Goal: Contribute content: Contribute content

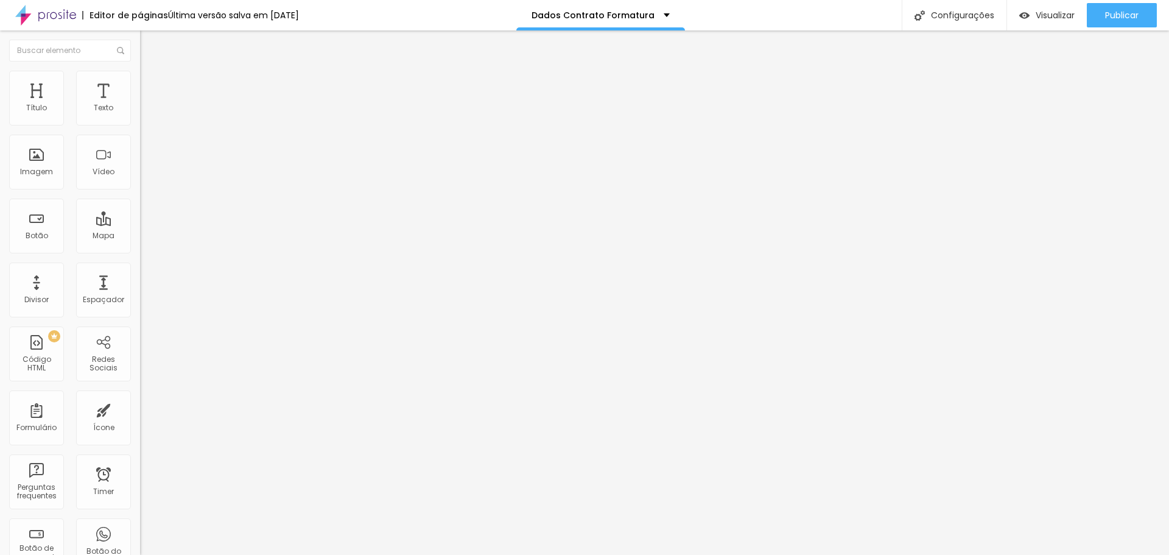
click at [140, 123] on img at bounding box center [143, 126] width 7 height 7
drag, startPoint x: 544, startPoint y: 356, endPoint x: 581, endPoint y: 356, distance: 37.1
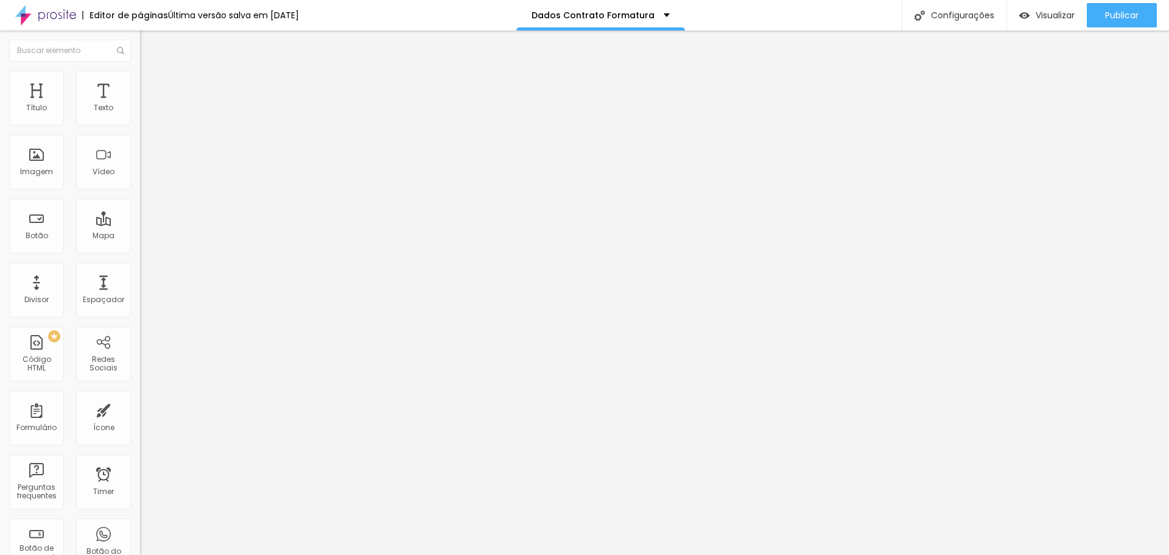
drag, startPoint x: 465, startPoint y: 357, endPoint x: 587, endPoint y: 352, distance: 121.8
drag, startPoint x: 461, startPoint y: 356, endPoint x: 629, endPoint y: 347, distance: 168.3
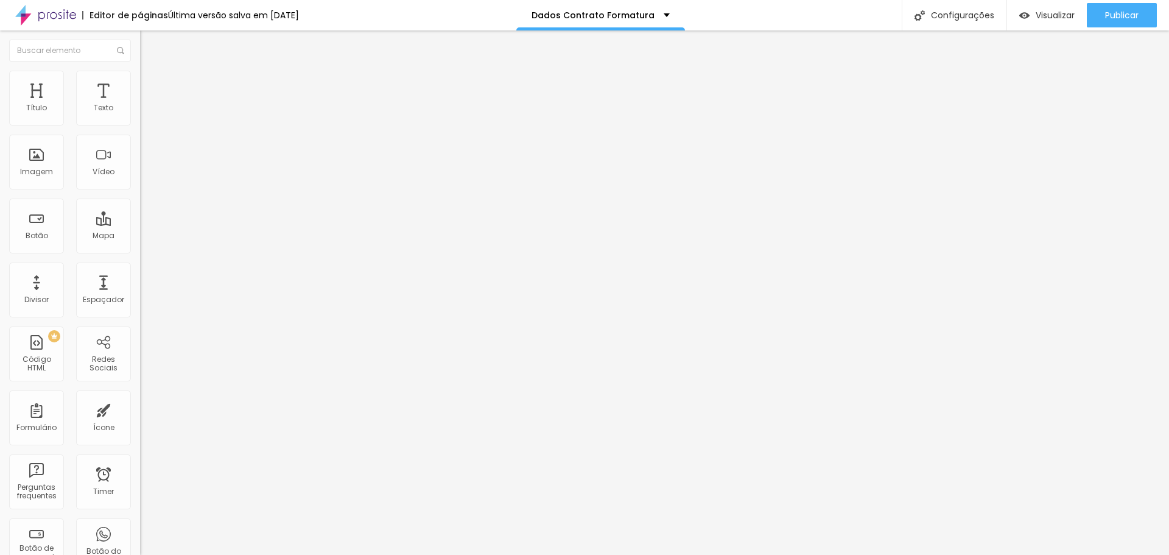
type input "2x - R$ 200,00 (primeira parcela em *OUTUBRO*)"
drag, startPoint x: 534, startPoint y: 329, endPoint x: 617, endPoint y: 329, distance: 82.8
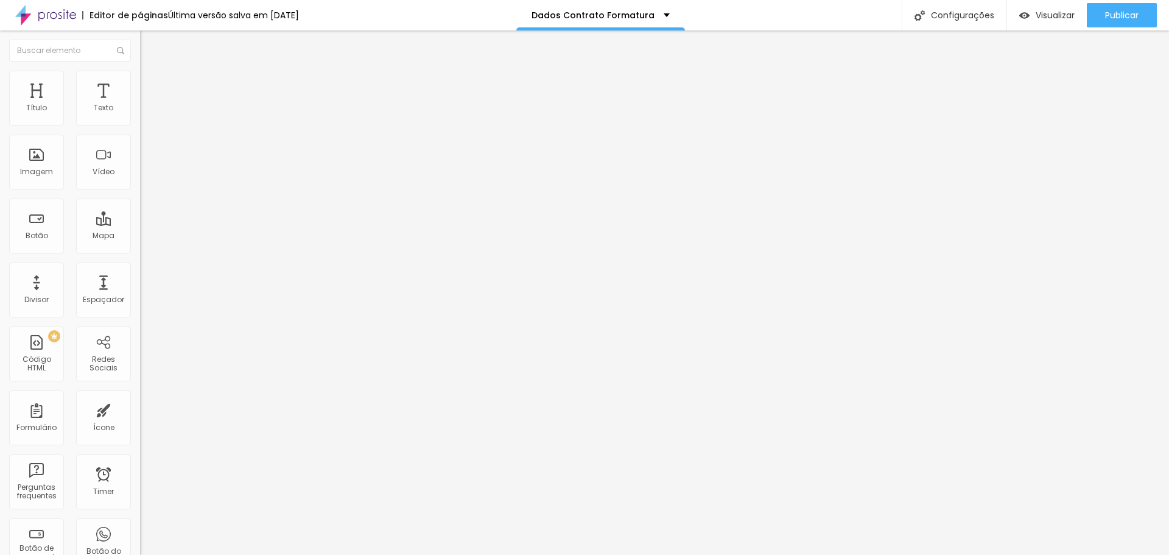
drag, startPoint x: 531, startPoint y: 329, endPoint x: 567, endPoint y: 327, distance: 36.0
type input "À VISTA - R$ 300,00 (desconto válido apenas para pagamento até o mês de *OUTUBR…"
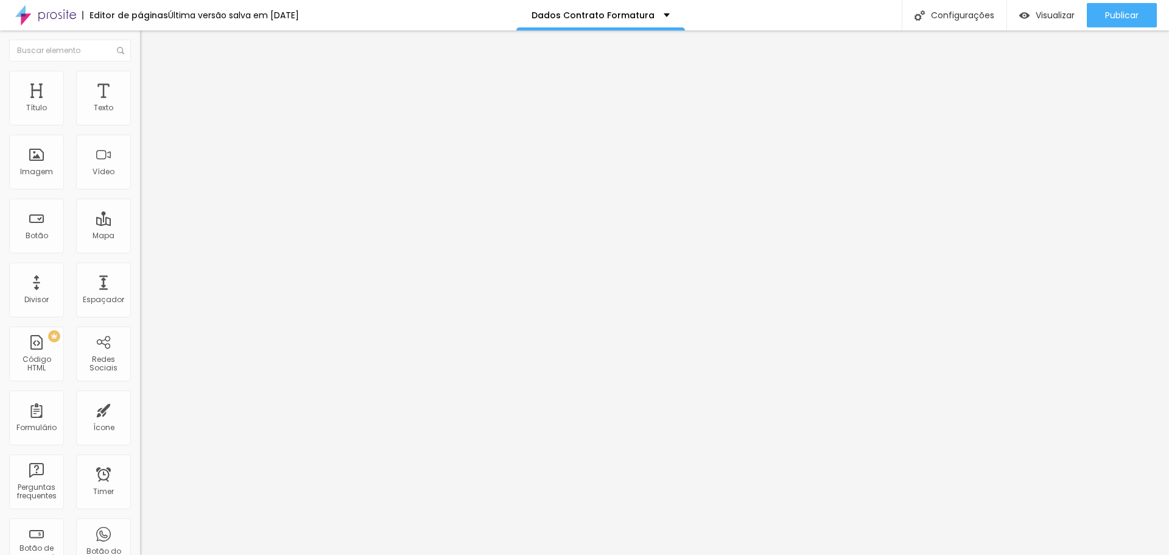
scroll to position [0, 0]
drag, startPoint x: 459, startPoint y: 385, endPoint x: 614, endPoint y: 383, distance: 154.6
paste input "OUTU"
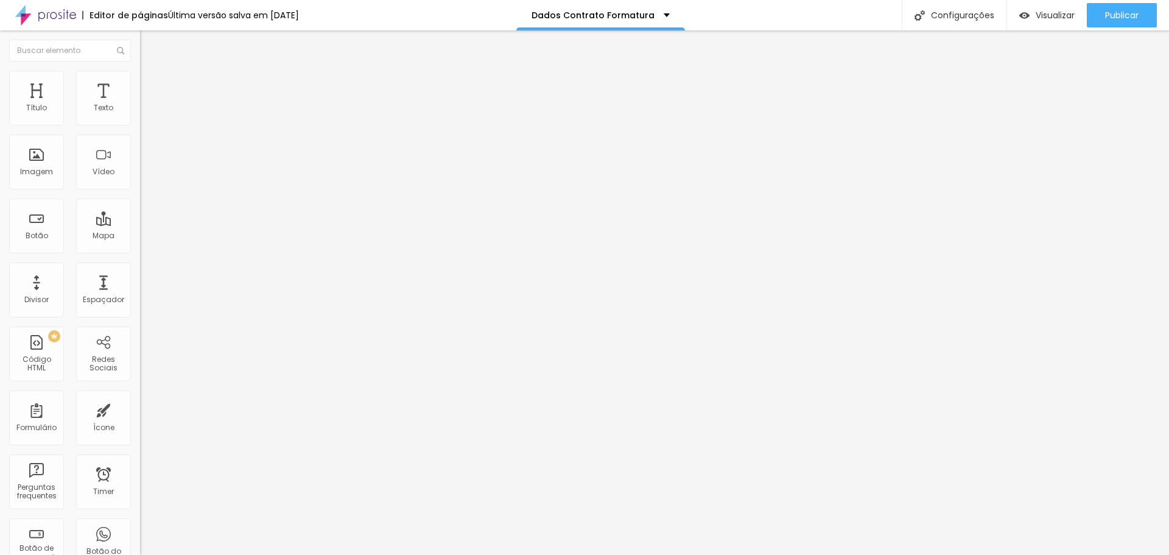
type input "3x - R$ 133,33 (primeira parcela em *OUTUBRO*)"
drag, startPoint x: 462, startPoint y: 413, endPoint x: 601, endPoint y: 409, distance: 138.8
paste input "OUTU"
type input "4x - R$ 100,00 (primeira parcela em *OUTUBRO*)"
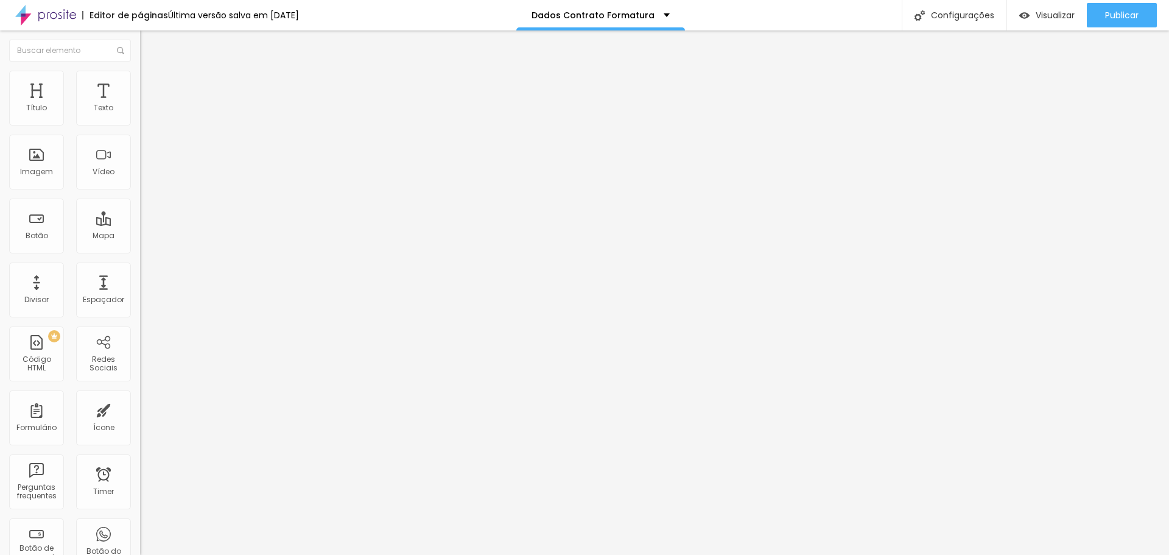
drag, startPoint x: 458, startPoint y: 439, endPoint x: 625, endPoint y: 434, distance: 166.2
paste input "OUTU"
type input "5x - R$ 80,00 (primeira parcela em *OUTUBRO*)"
drag, startPoint x: 458, startPoint y: 464, endPoint x: 611, endPoint y: 451, distance: 152.8
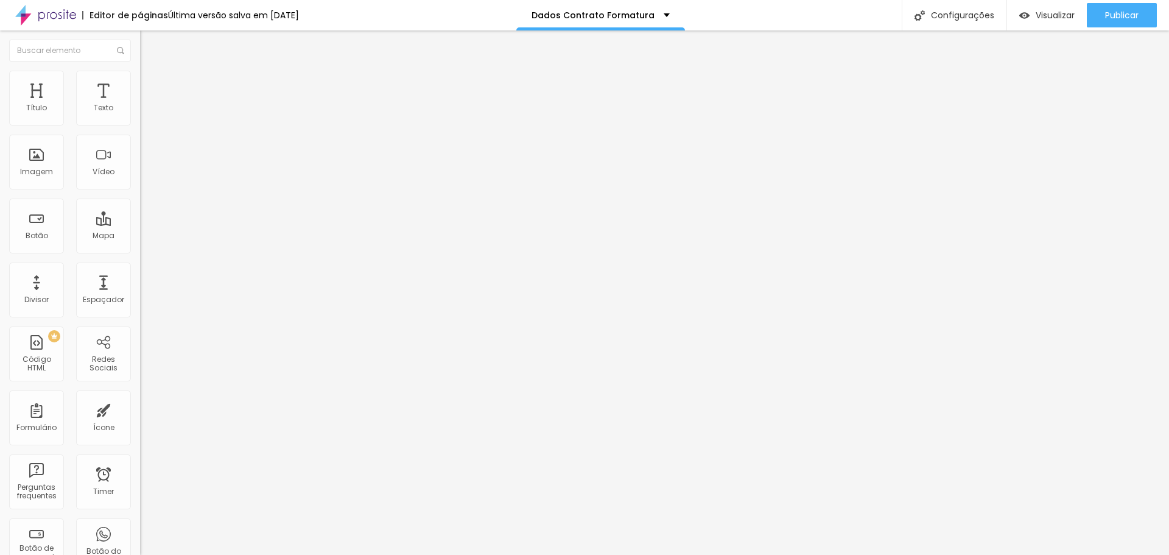
paste input "OUTU"
type input "6x - R$ 66,66 (primeira parcela em *OUTUBRO*)"
drag, startPoint x: 455, startPoint y: 418, endPoint x: 609, endPoint y: 408, distance: 154.3
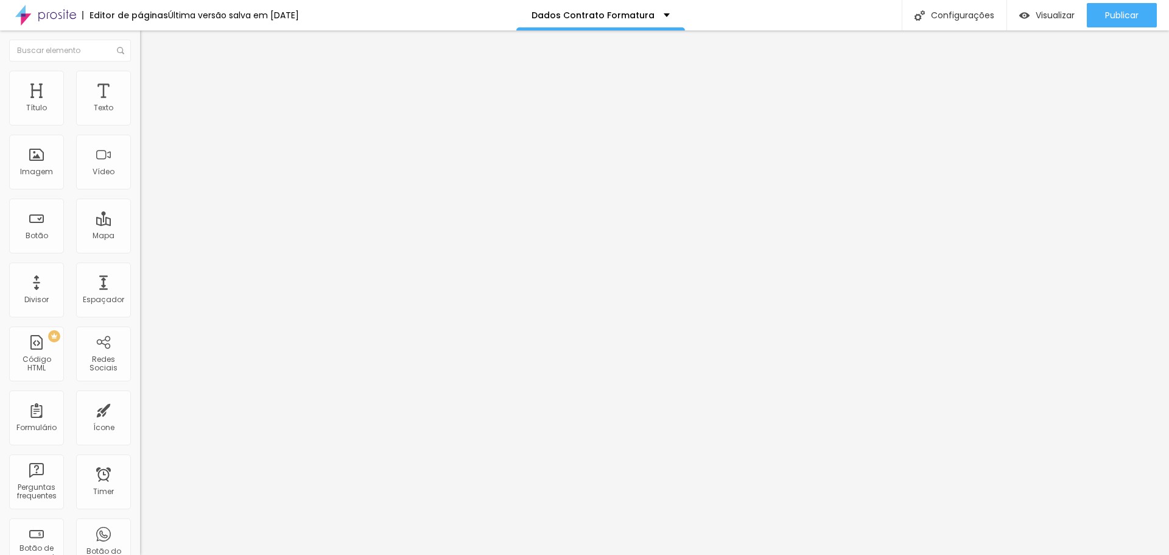
paste input "OUTU"
type input "7x - R$ 57,14 (primeira parcela em *OUTUBRO*)"
drag, startPoint x: 459, startPoint y: 446, endPoint x: 628, endPoint y: 436, distance: 168.9
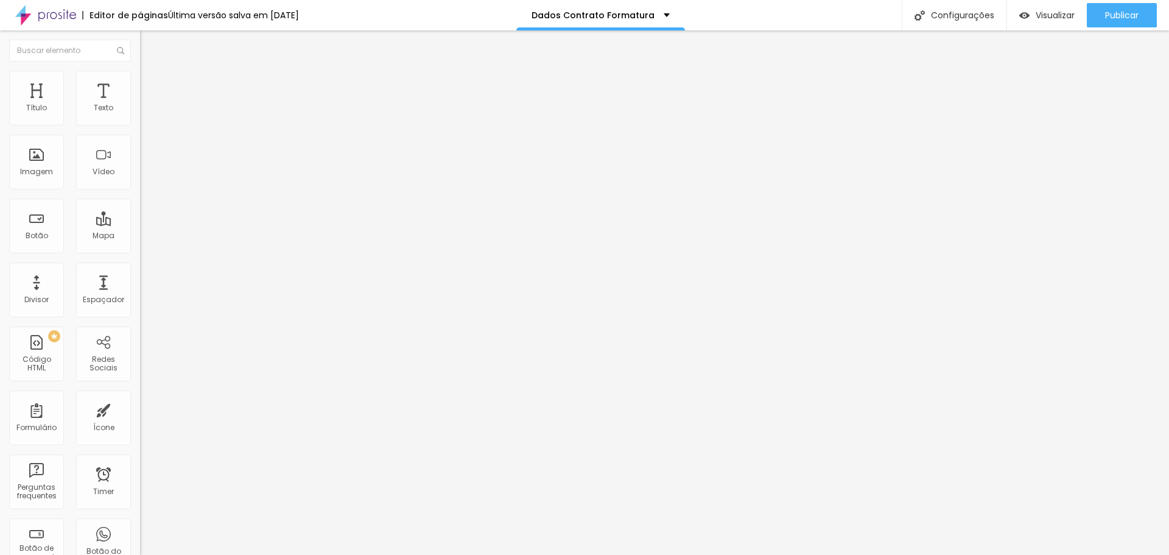
paste input "OUTU"
type input "8x - R$ 50,00 (primeira parcela em *OUTUBRO*)"
drag, startPoint x: 458, startPoint y: 413, endPoint x: 627, endPoint y: 404, distance: 169.5
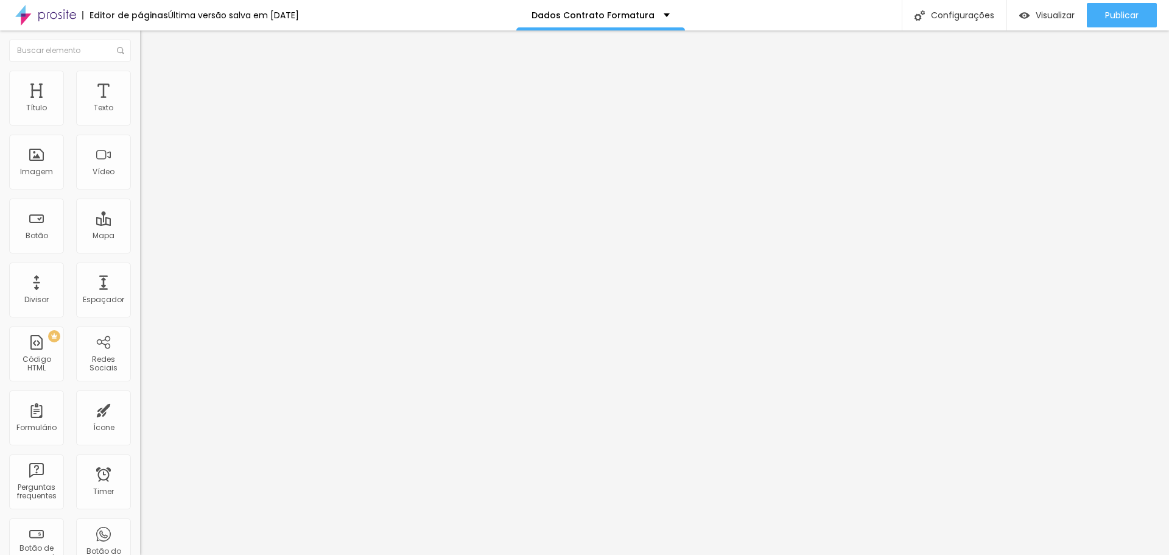
paste input "OUTU"
type input "9x - R$ 44,44 (primeira parcela em *OUTUBRO*)"
drag, startPoint x: 464, startPoint y: 438, endPoint x: 644, endPoint y: 424, distance: 180.7
paste input "OUTU"
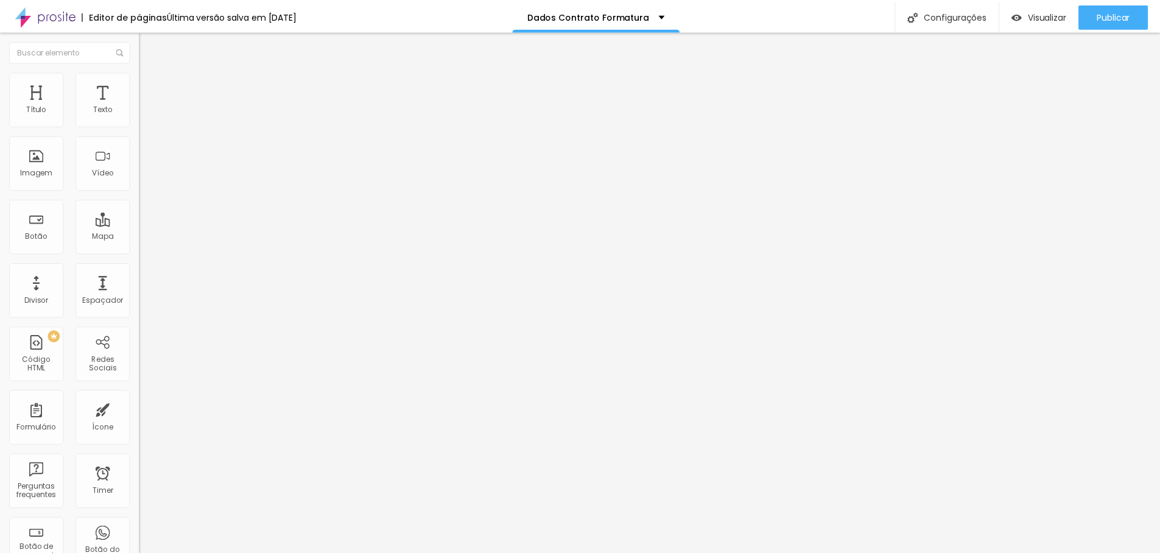
scroll to position [502, 0]
type input "10x - R$ 40,00 (primeira parcela em *OUTUBRO*)"
click at [140, 71] on img at bounding box center [145, 76] width 11 height 11
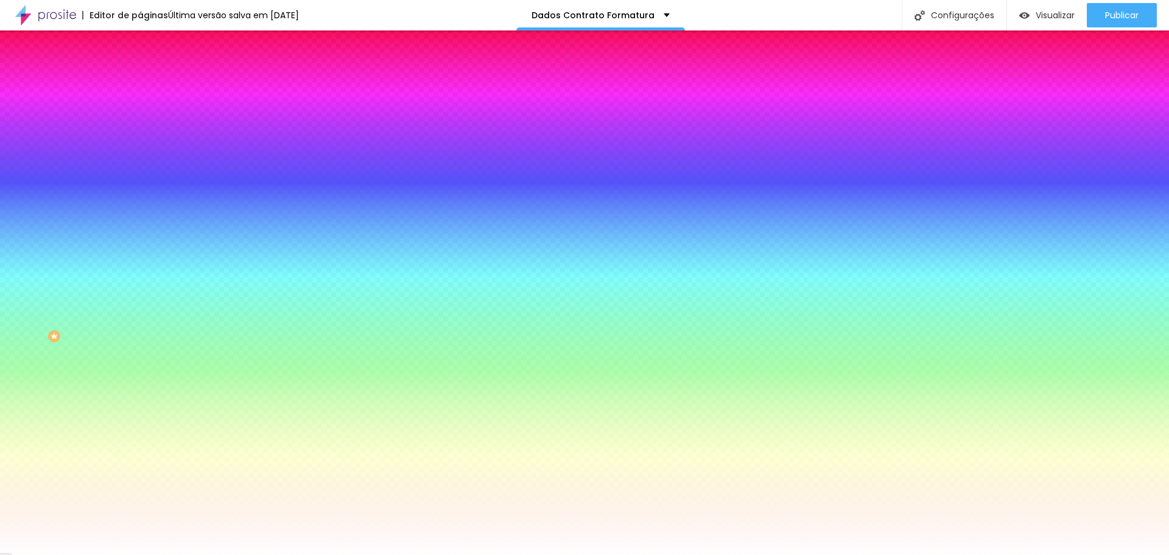
click at [140, 170] on button "button" at bounding box center [148, 163] width 17 height 13
type input "1"
type input "2"
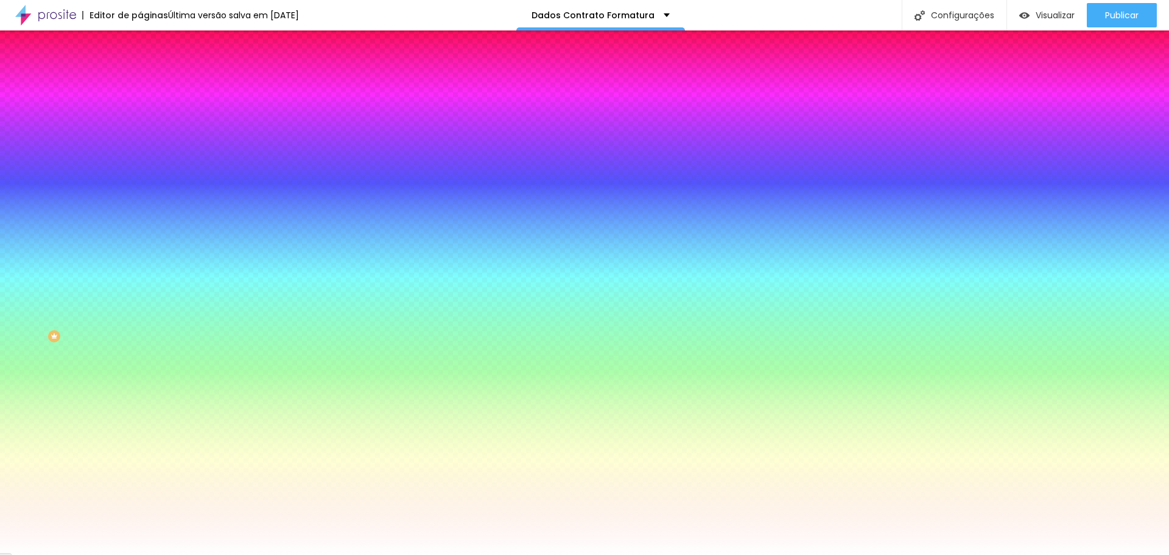
type input "1"
type input "0"
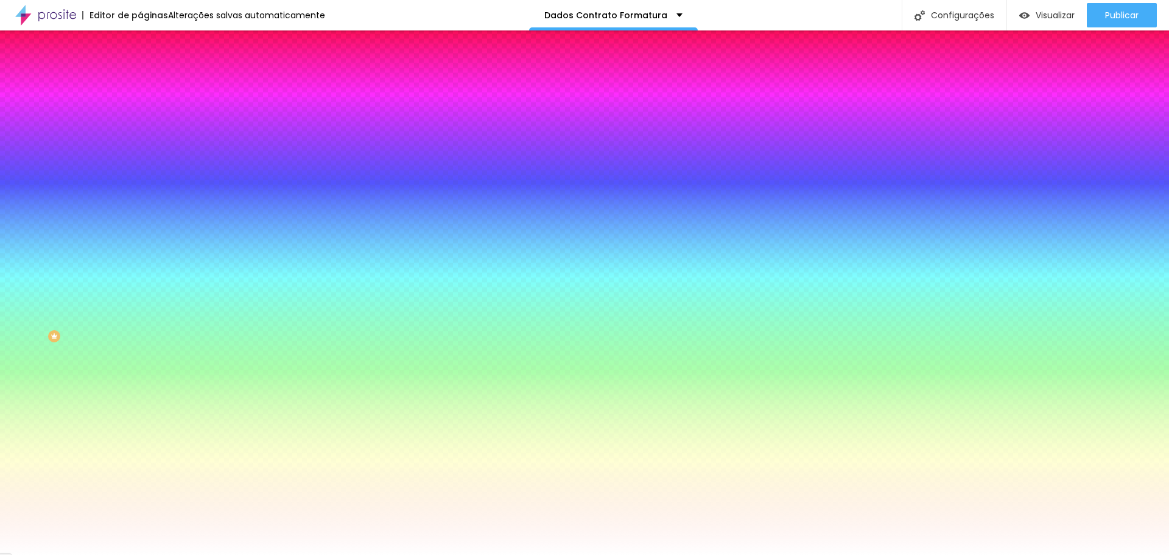
type input "1"
type input "2"
drag, startPoint x: 132, startPoint y: 253, endPoint x: 174, endPoint y: 253, distance: 42.0
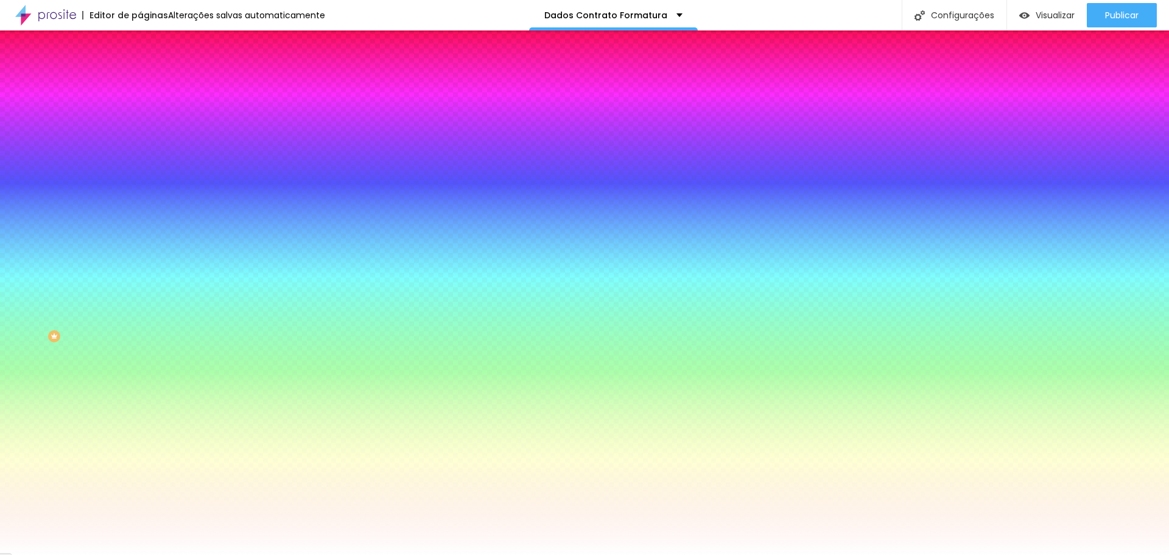
type input "2"
type input "3"
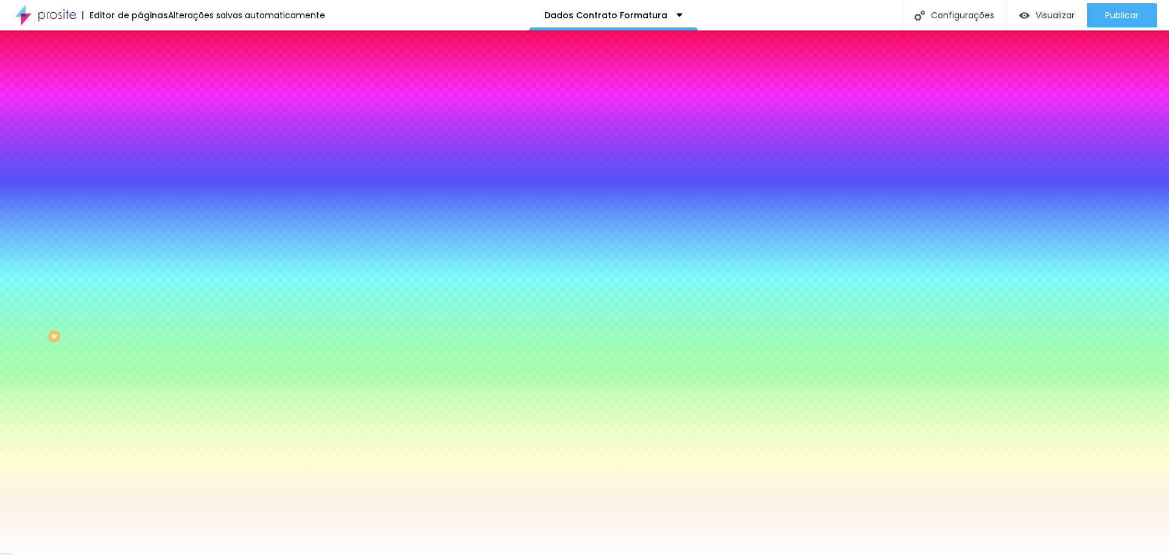
type input "3"
type input "4"
type input "5"
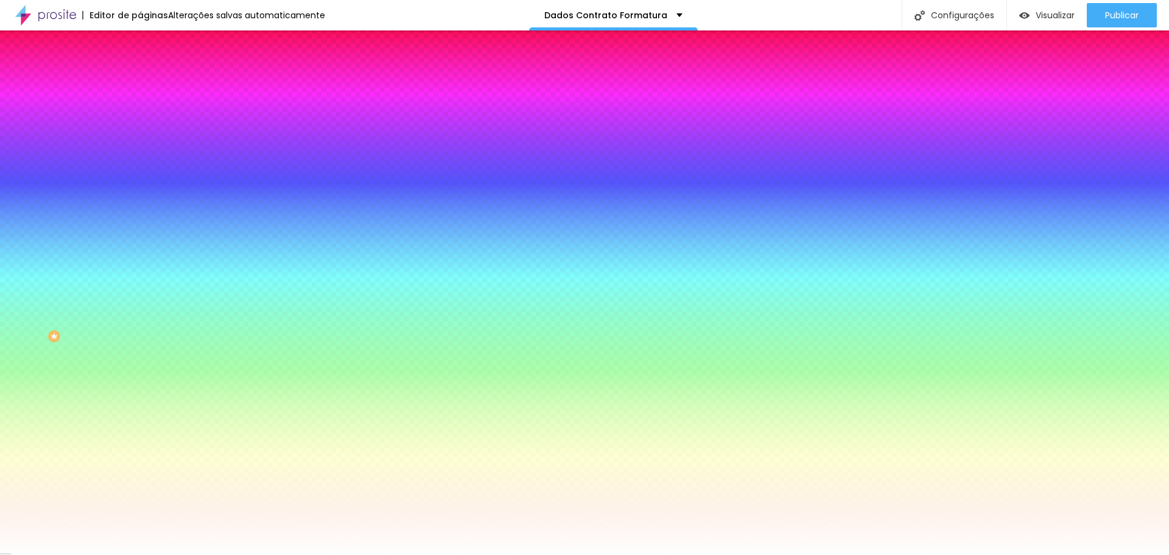
type input "6"
type input "7"
type input "8"
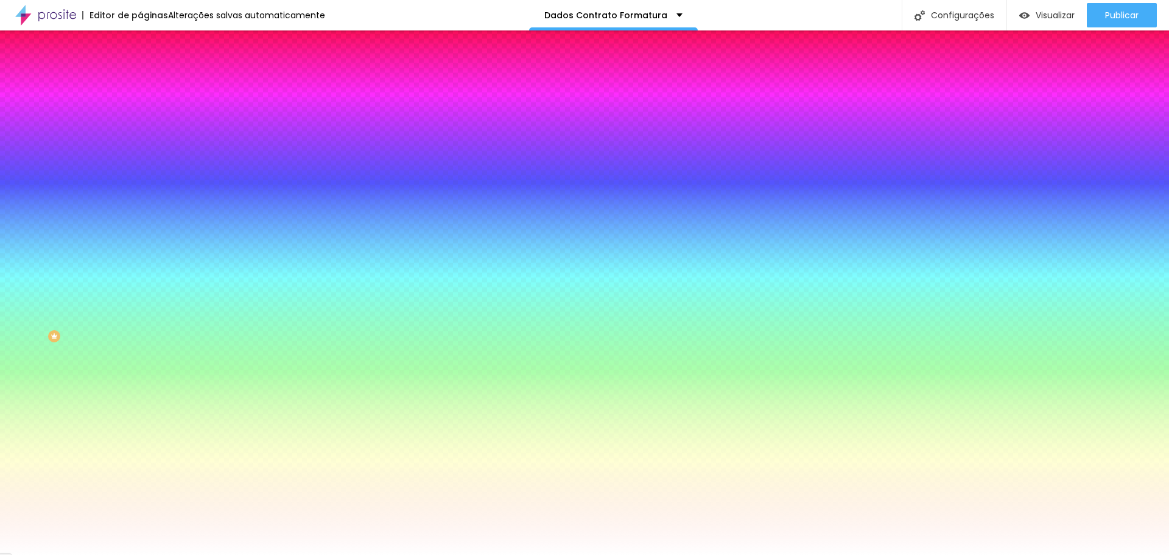
type input "8"
type input "9"
type input "10"
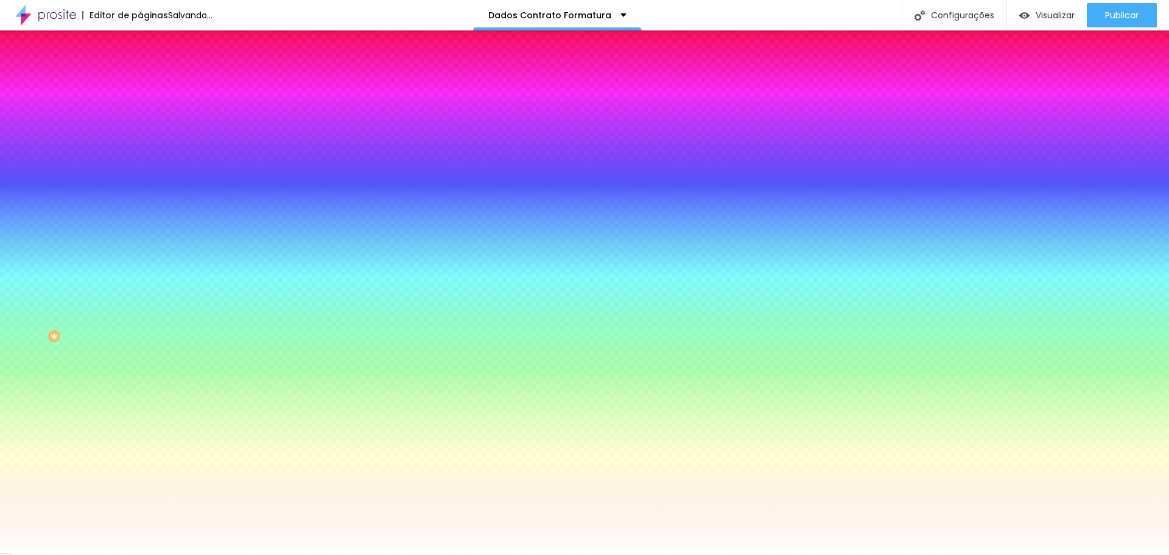
type input "11"
type input "12"
type input "13"
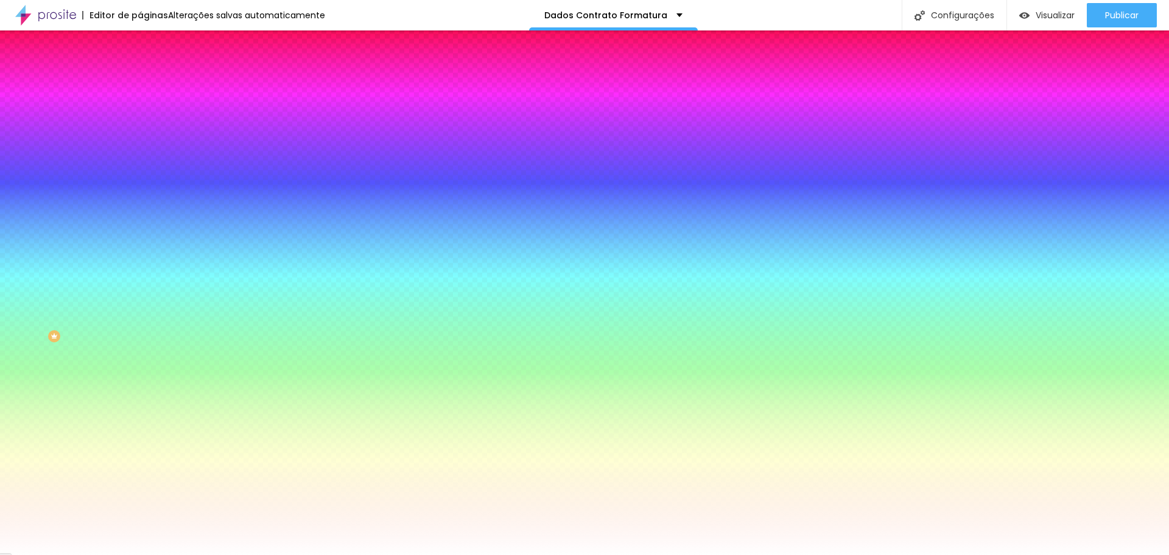
type input "13"
type input "14"
type input "15"
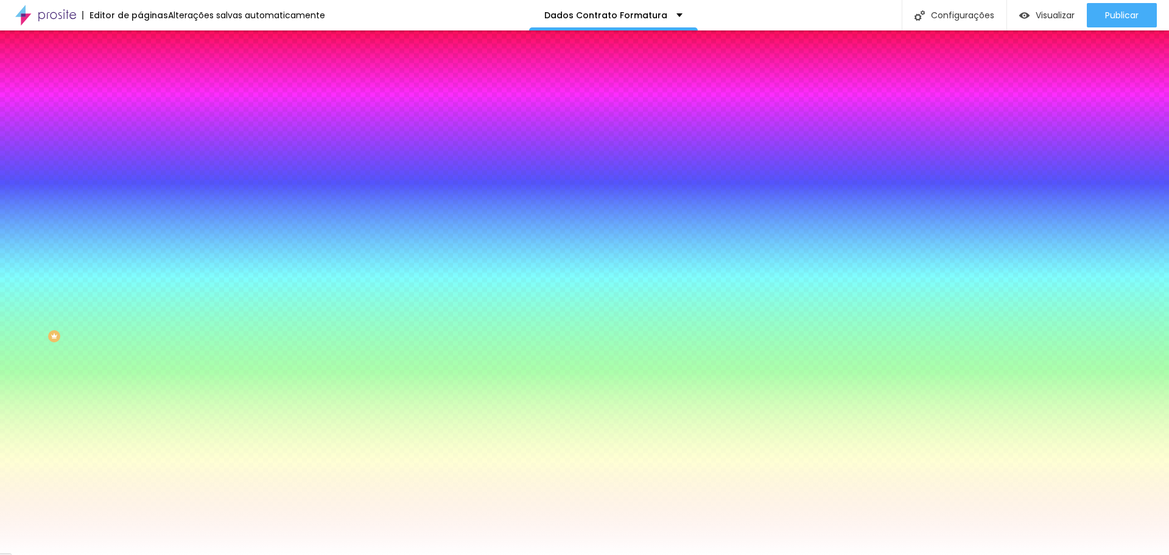
type input "16"
type input "17"
type input "19"
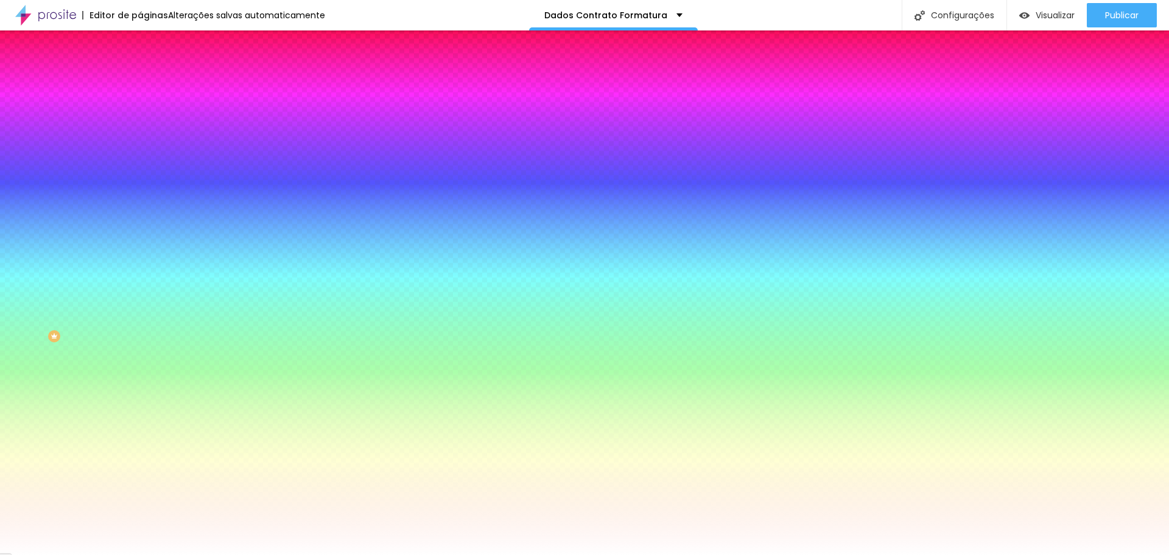
type input "19"
type input "20"
type input "21"
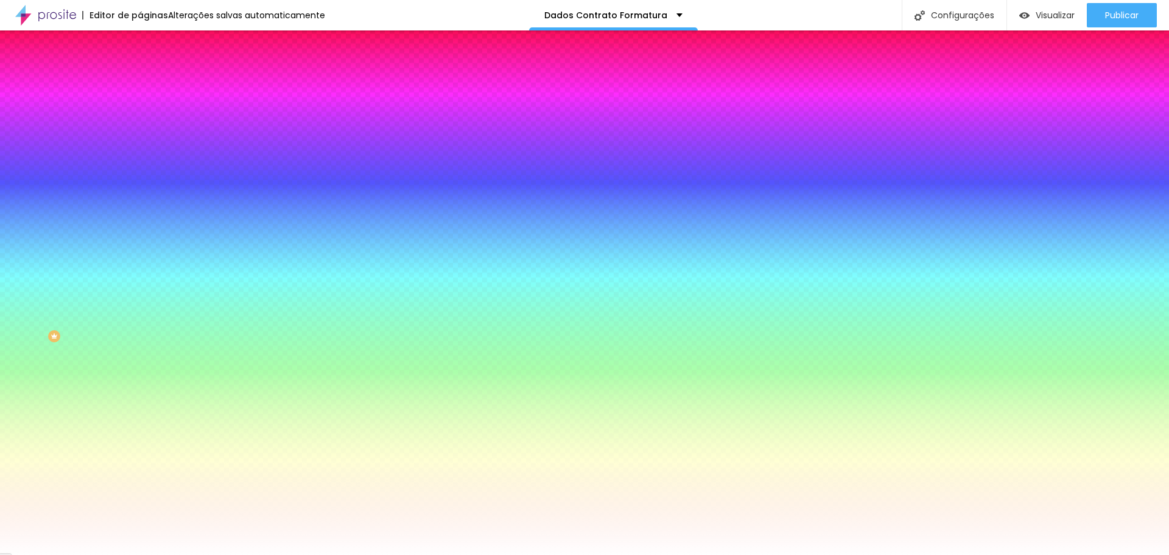
type input "22"
type input "23"
type input "24"
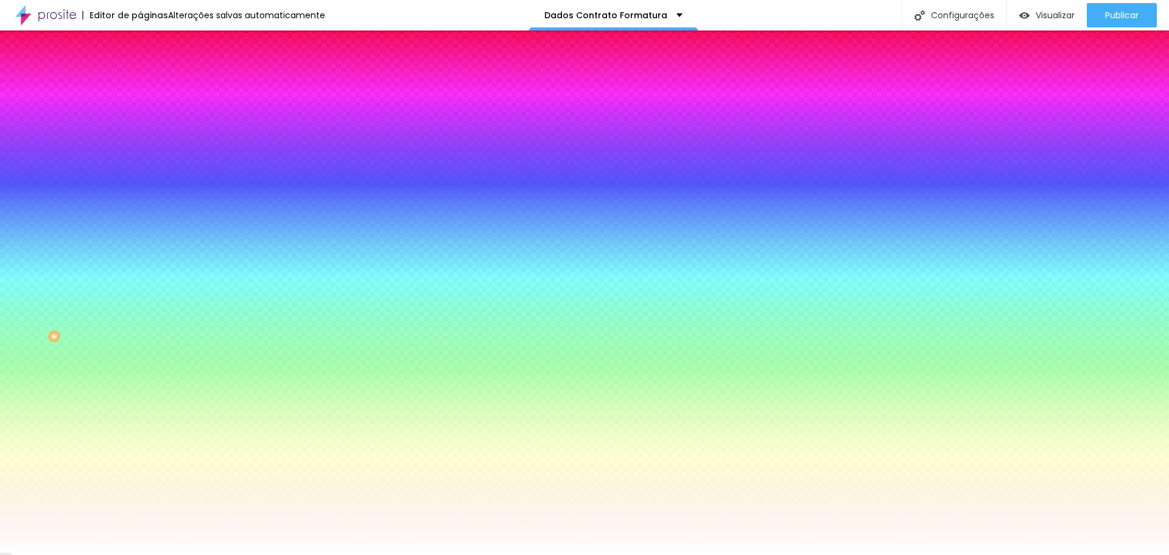
type input "24"
type input "23"
type input "22"
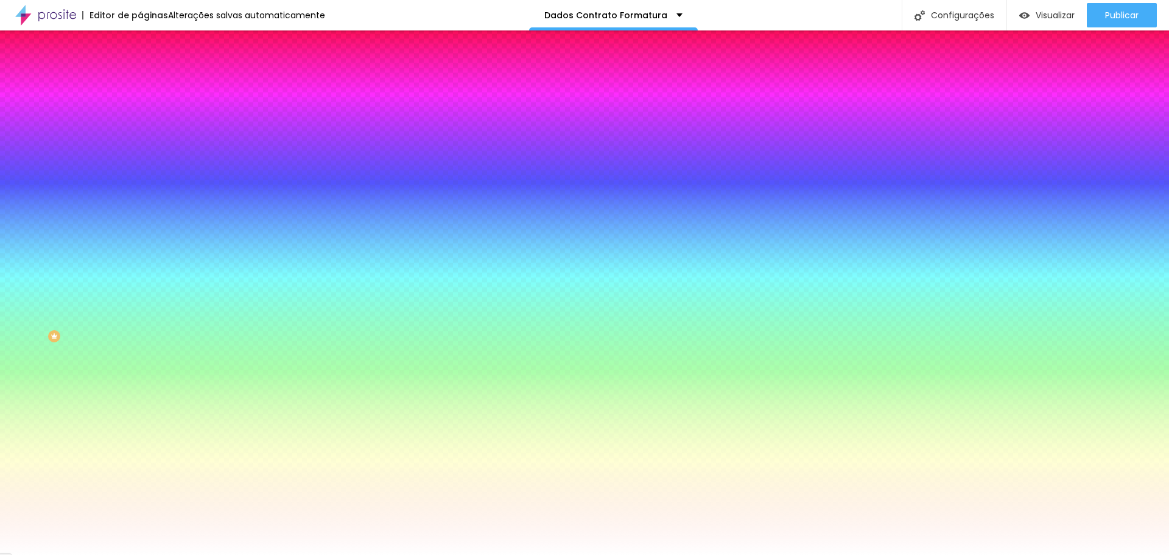
type input "21"
type input "19"
type input "17"
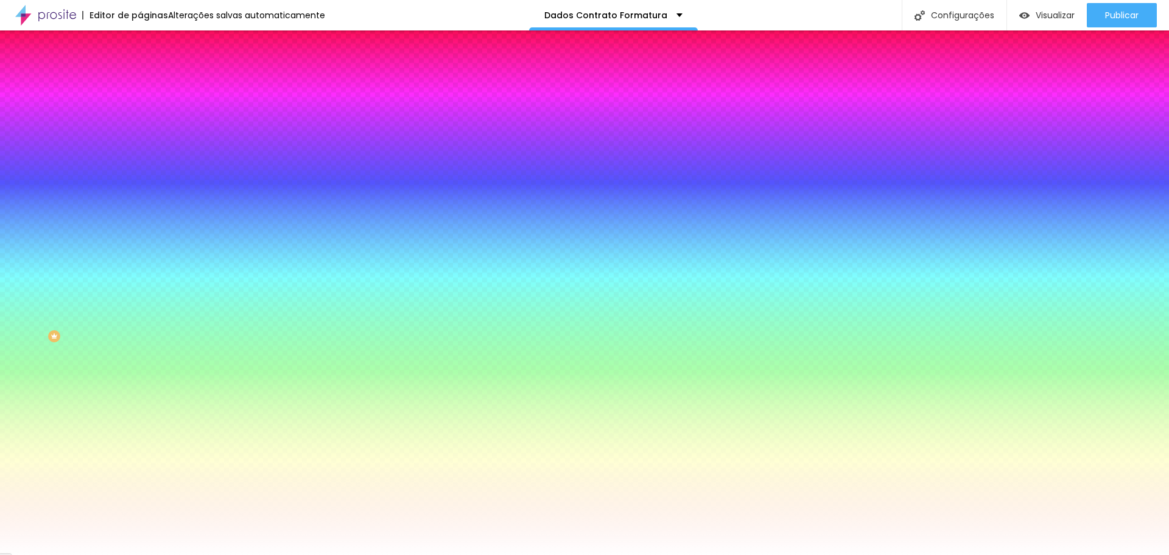
type input "17"
type input "16"
type input "15"
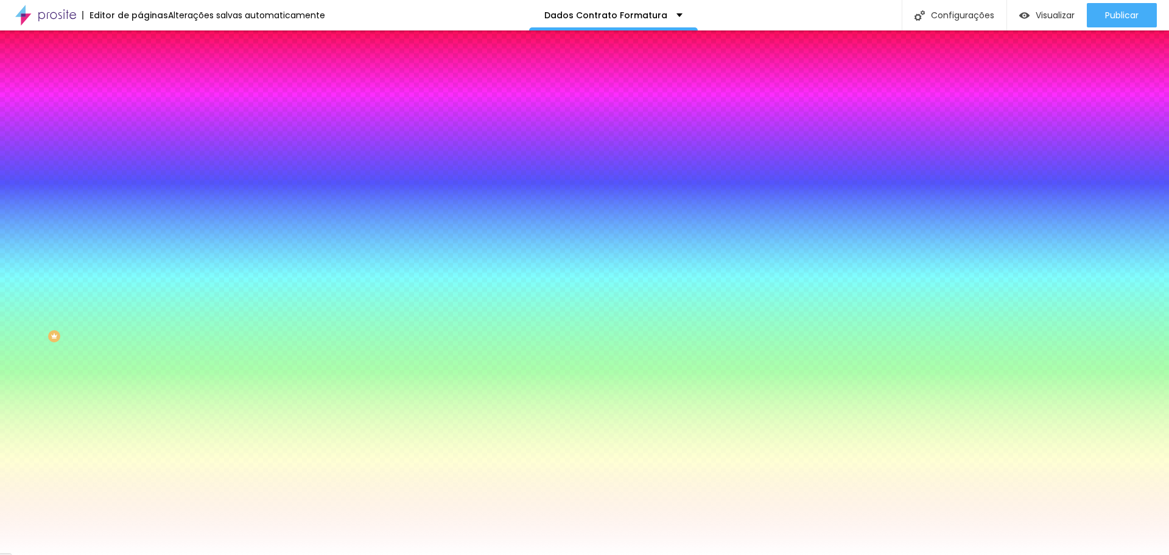
type input "14"
type input "13"
type input "12"
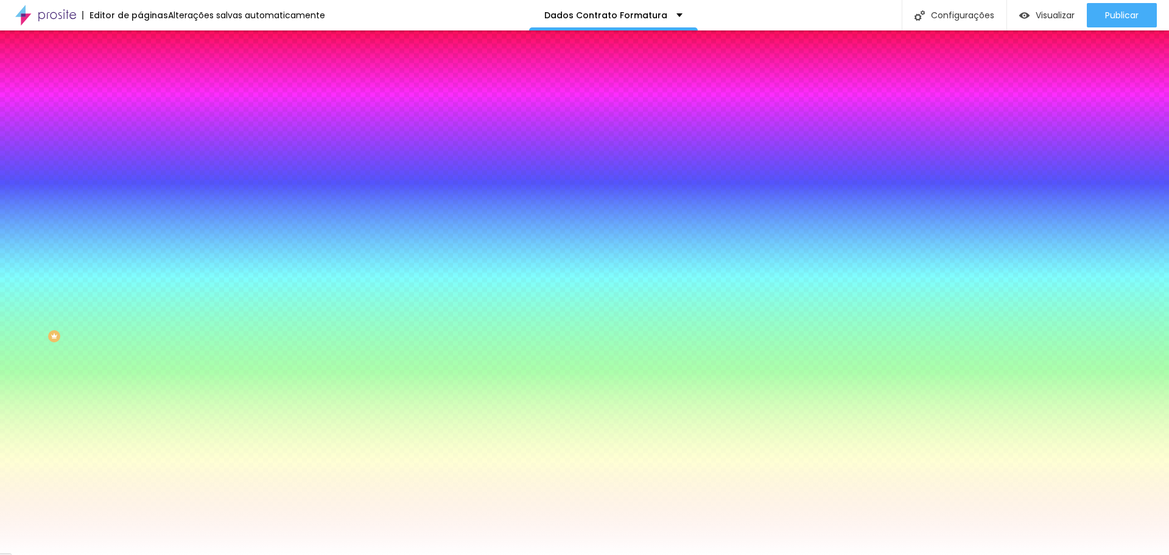
type input "12"
type input "11"
type input "10"
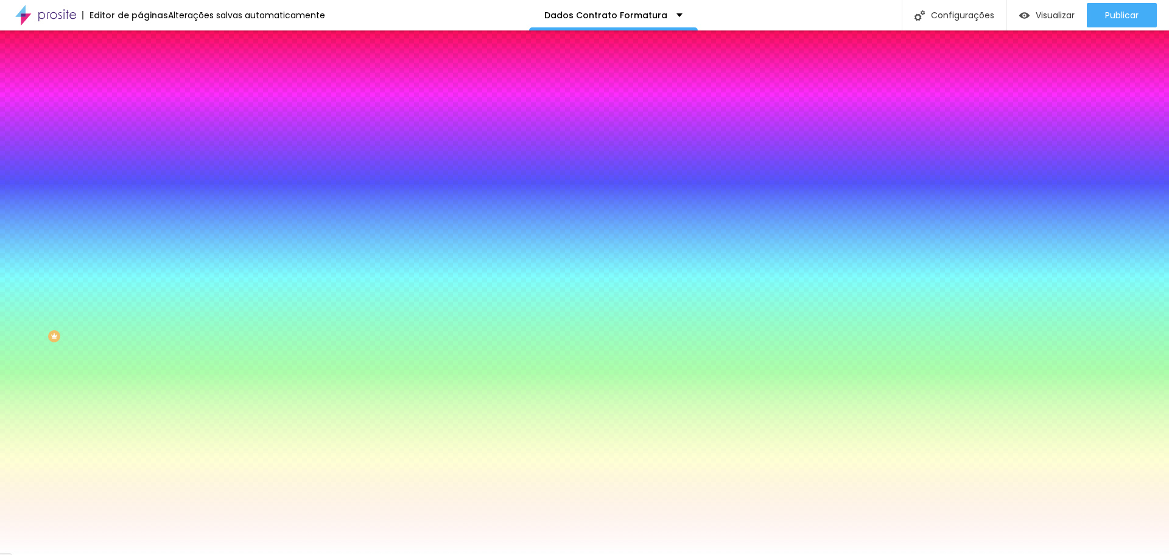
type input "9"
type input "8"
type input "7"
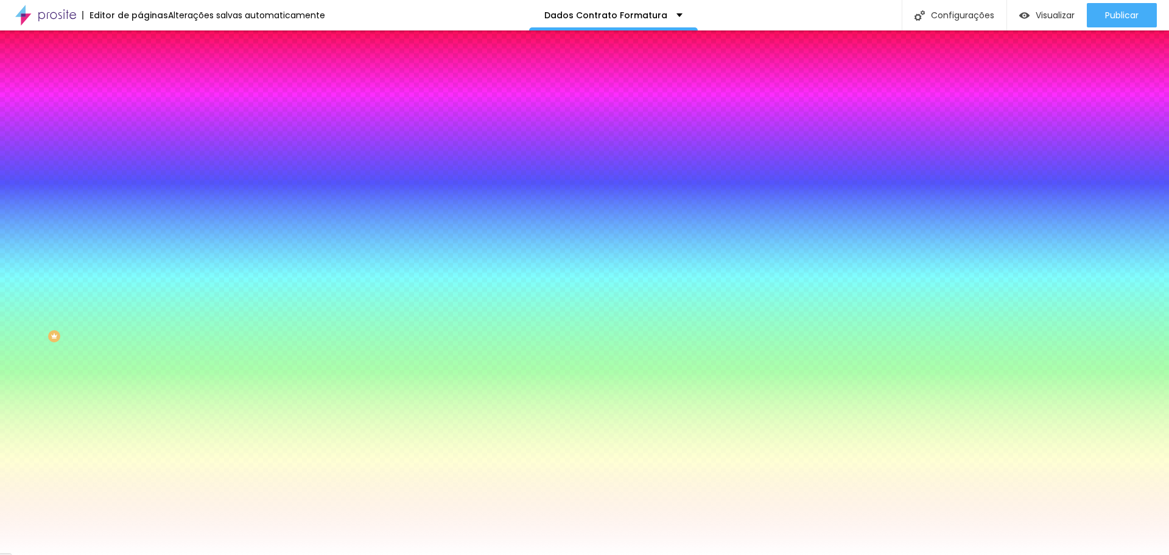
type input "7"
type input "6"
type input "5"
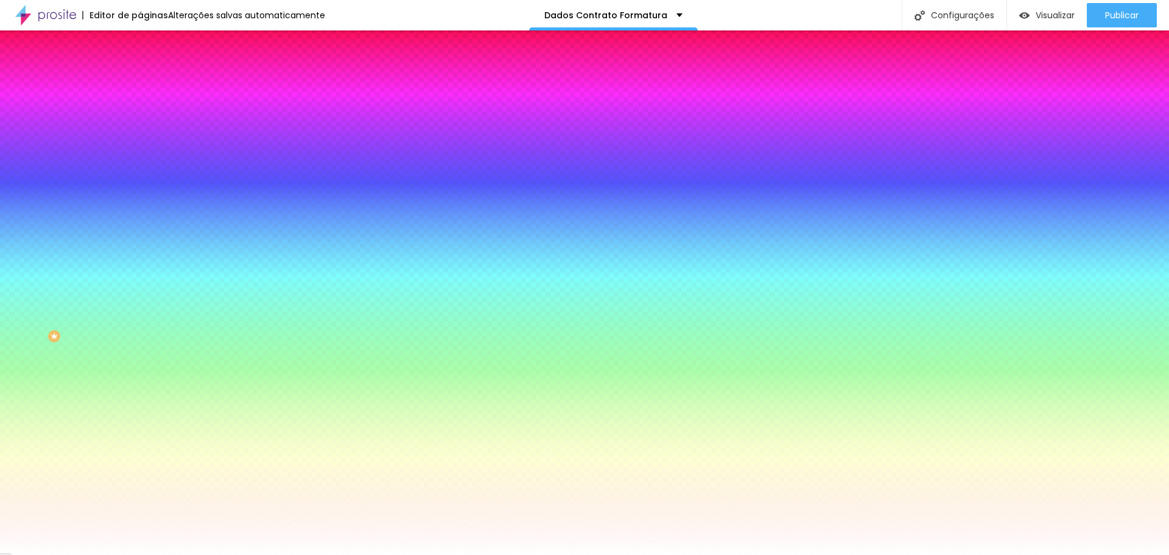
type input "4"
type input "3"
type input "2"
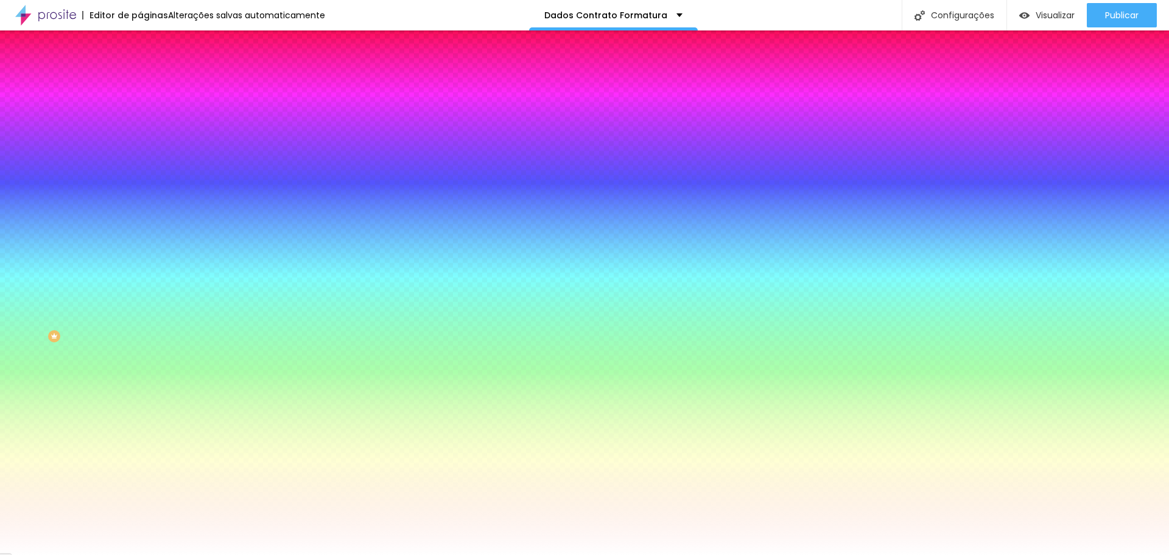
type input "2"
type input "0"
drag, startPoint x: 130, startPoint y: 216, endPoint x: 128, endPoint y: 233, distance: 16.6
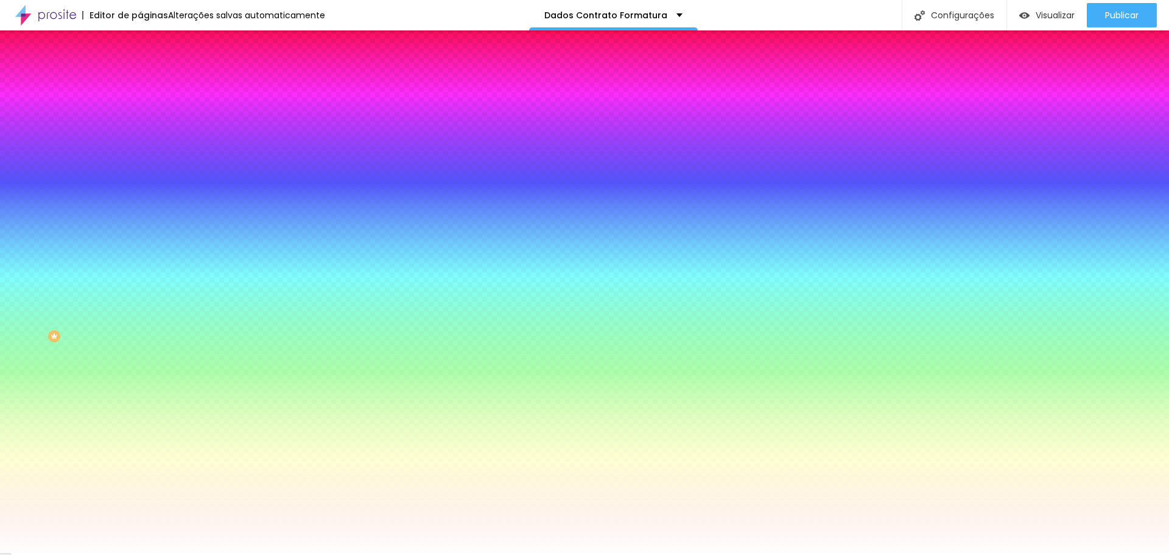
type input "1"
type input "0"
drag, startPoint x: 181, startPoint y: 250, endPoint x: 59, endPoint y: 251, distance: 122.4
type input "0"
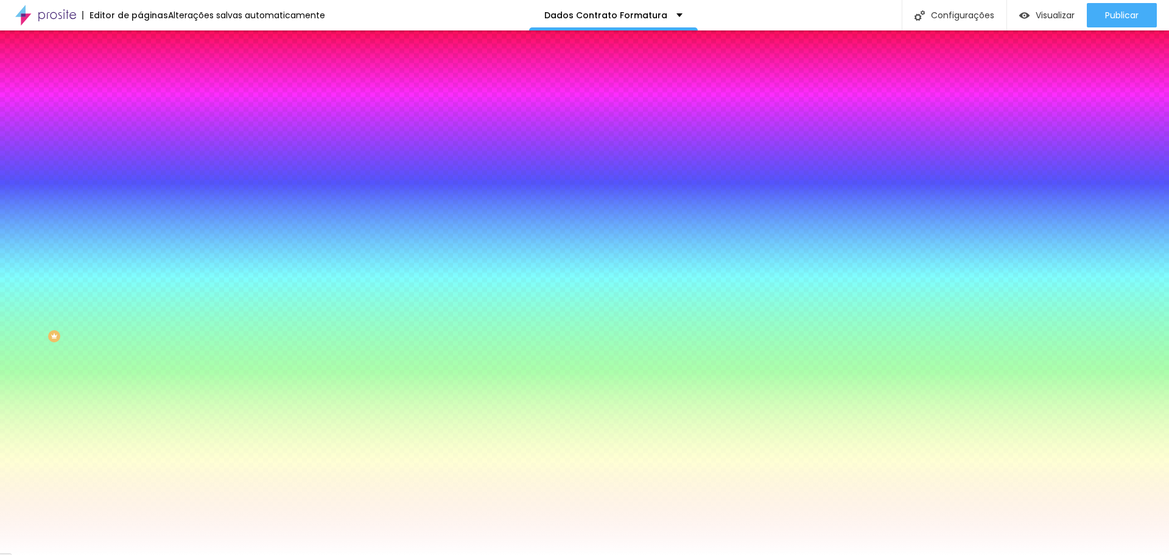
click at [222, 554] on div at bounding box center [584, 555] width 1169 height 0
click at [145, 204] on icon "button" at bounding box center [148, 203] width 7 height 7
click at [215, 554] on div at bounding box center [584, 562] width 1169 height 0
click at [241, 554] on div at bounding box center [584, 555] width 1169 height 0
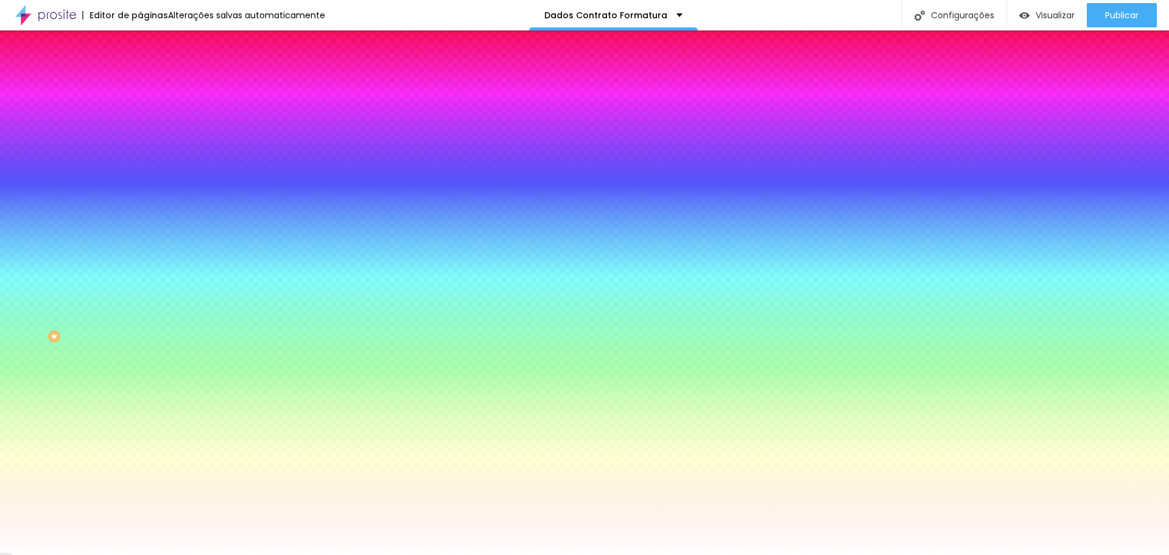
click at [145, 201] on icon "button" at bounding box center [148, 203] width 7 height 7
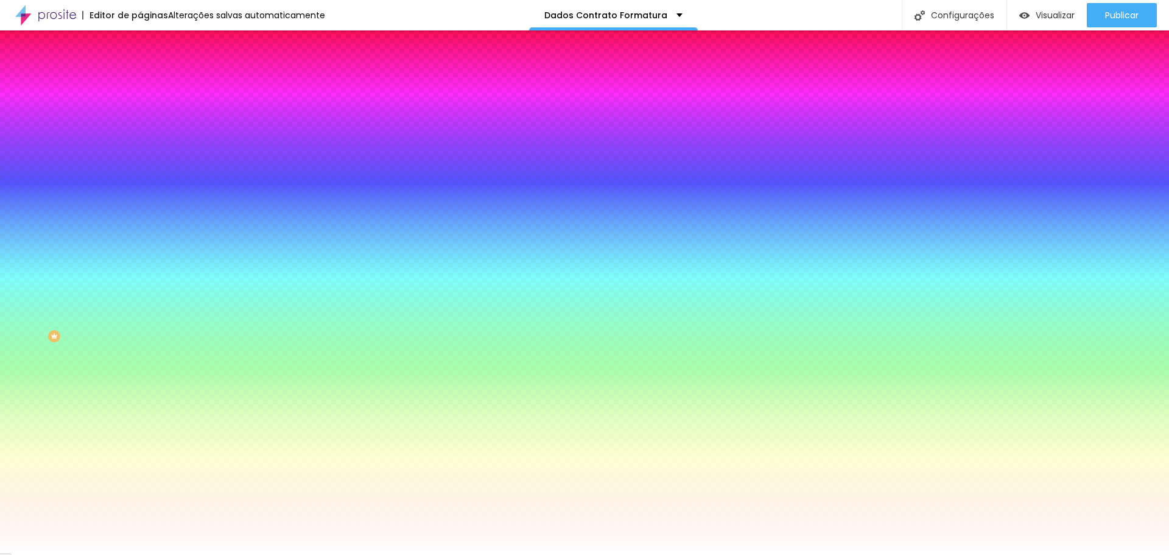
click at [222, 554] on div at bounding box center [584, 562] width 1169 height 0
click at [114, 554] on div at bounding box center [584, 555] width 1169 height 0
click at [145, 166] on icon "button" at bounding box center [148, 162] width 7 height 7
type input "1"
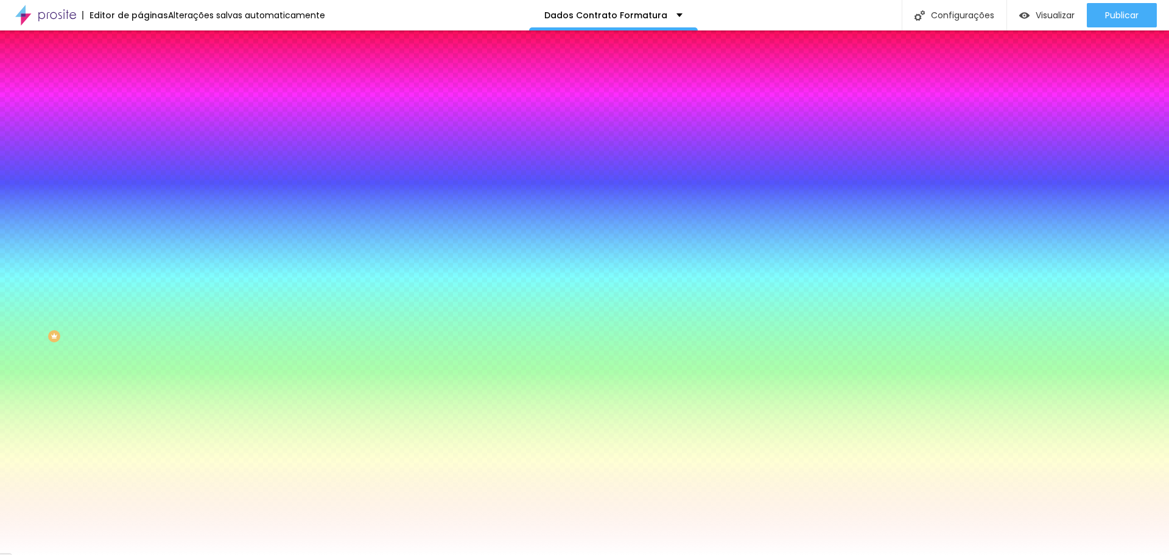
type input "2"
type input "3"
type input "2"
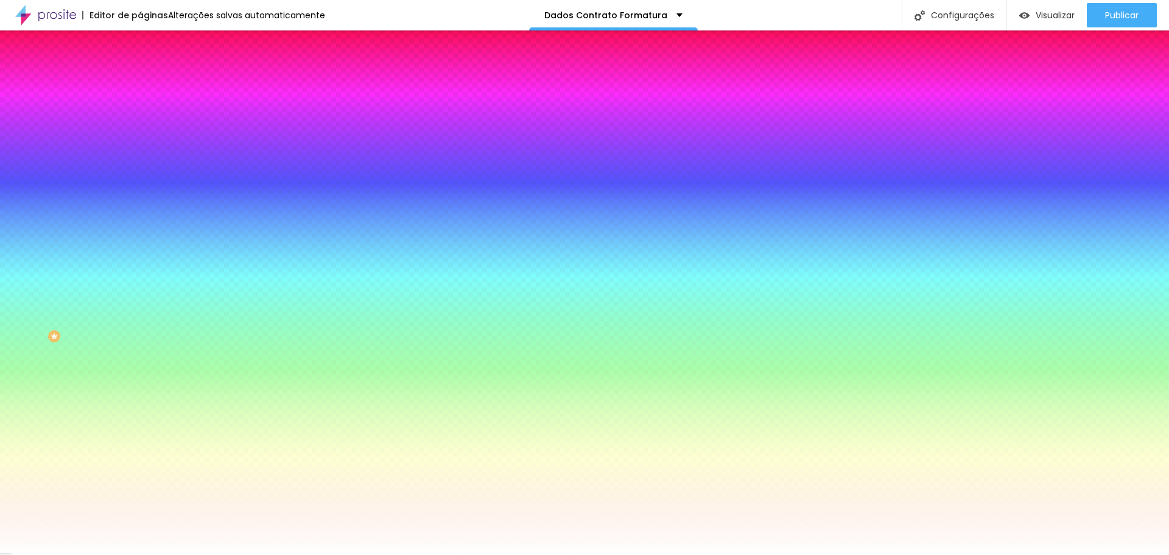
type input "2"
type input "1"
type input "0"
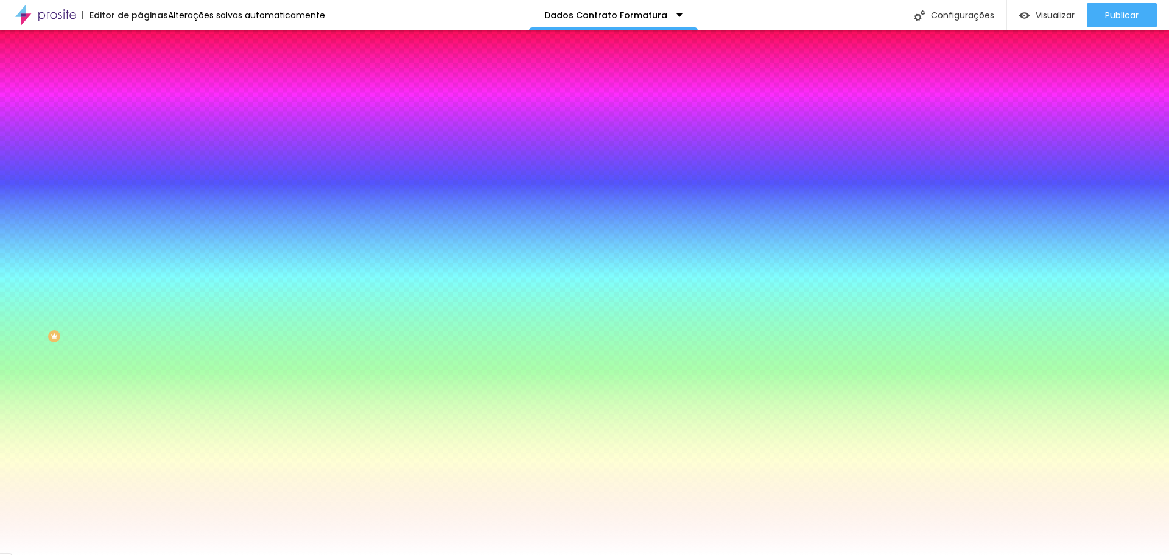
drag, startPoint x: 131, startPoint y: 253, endPoint x: 52, endPoint y: 251, distance: 79.1
click at [128, 554] on div at bounding box center [584, 555] width 1169 height 0
click at [140, 354] on button "button" at bounding box center [148, 354] width 17 height 13
click at [217, 554] on div at bounding box center [584, 562] width 1169 height 0
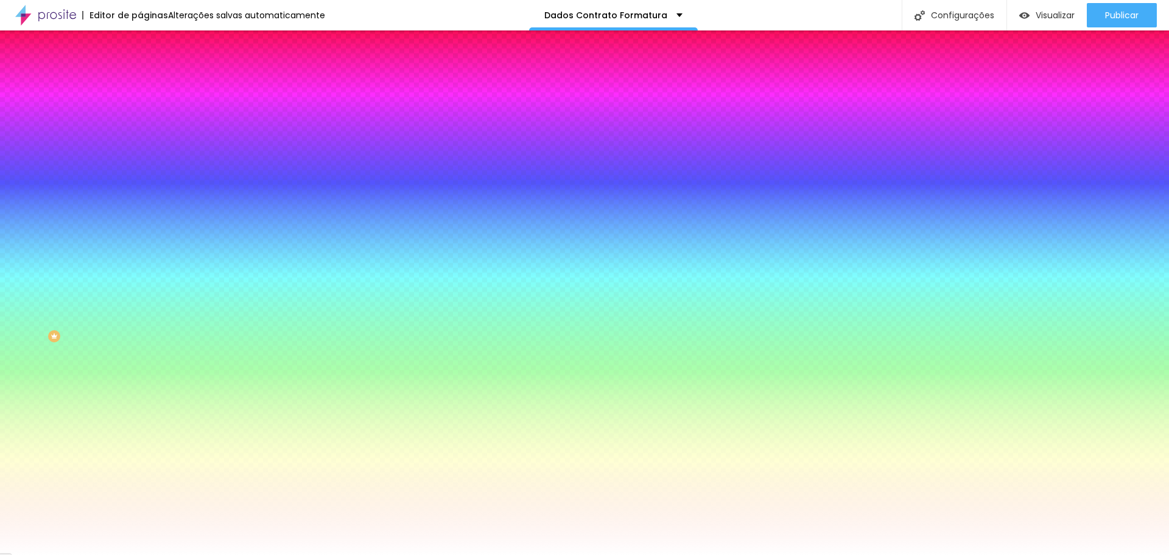
click at [217, 554] on div at bounding box center [584, 562] width 1169 height 0
click at [119, 554] on div at bounding box center [584, 555] width 1169 height 0
click at [146, 315] on icon "button" at bounding box center [148, 312] width 5 height 5
type input "1"
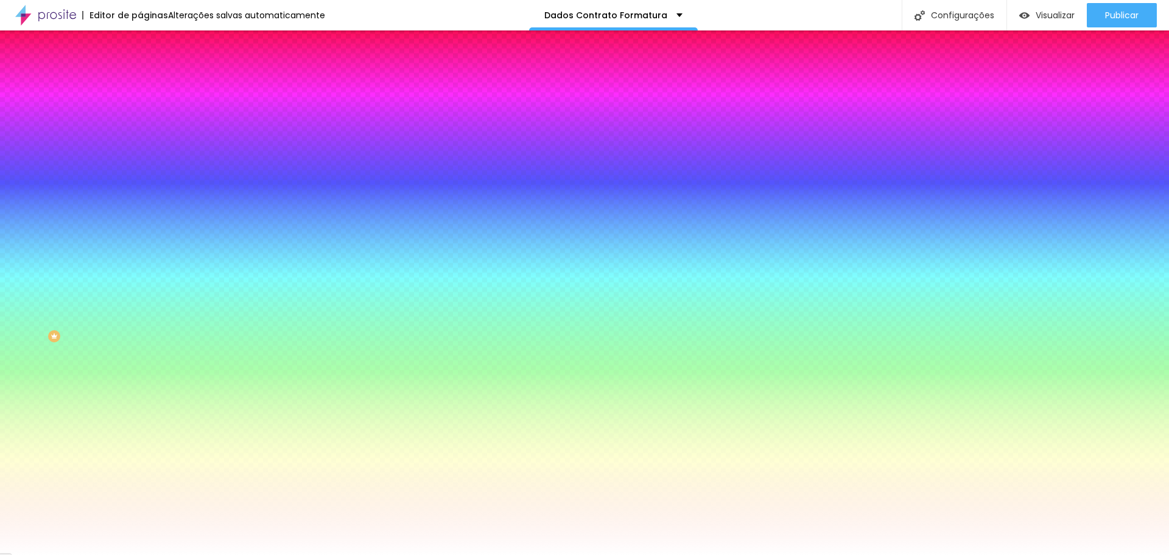
type input "2"
type input "1"
type input "0"
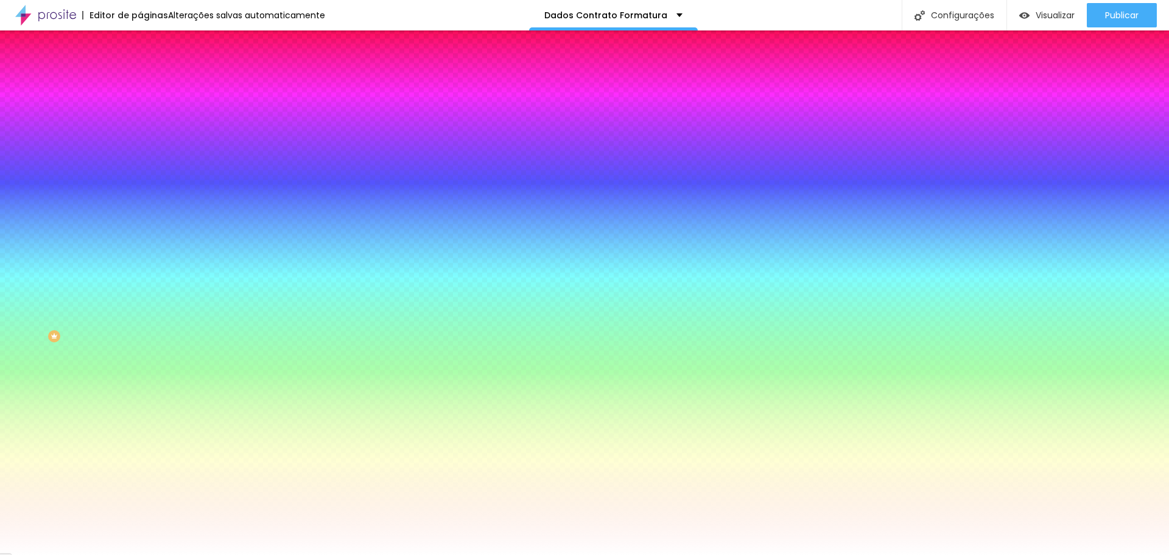
type input "0"
drag, startPoint x: 135, startPoint y: 401, endPoint x: 79, endPoint y: 394, distance: 56.4
drag, startPoint x: 134, startPoint y: 400, endPoint x: 124, endPoint y: 376, distance: 26.5
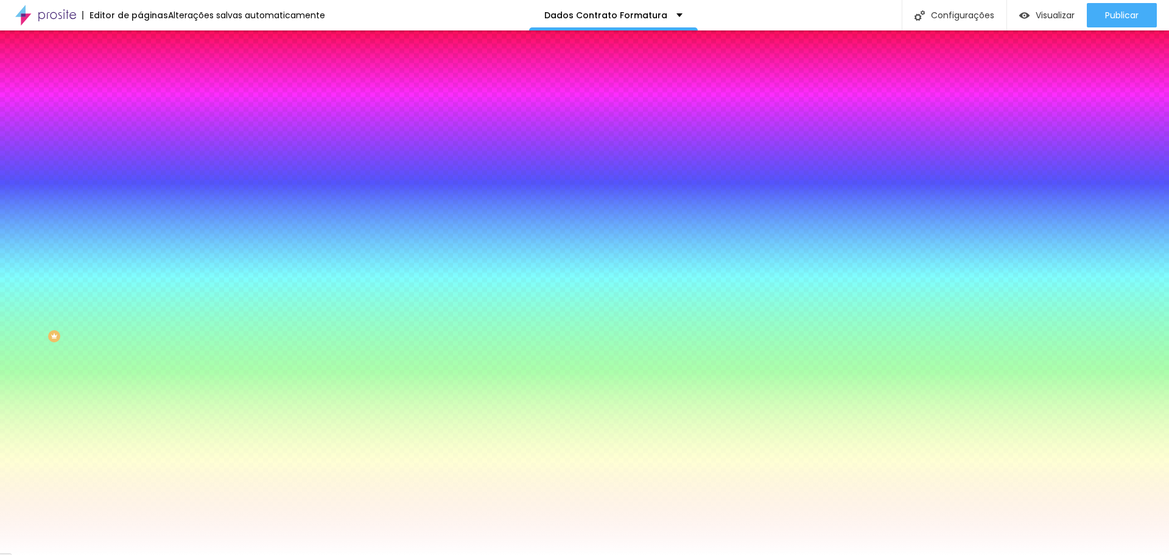
drag, startPoint x: 49, startPoint y: 307, endPoint x: 80, endPoint y: 315, distance: 31.9
click at [49, 554] on div at bounding box center [584, 555] width 1169 height 0
click at [145, 303] on icon "button" at bounding box center [149, 299] width 9 height 9
click at [140, 402] on button "button" at bounding box center [148, 395] width 17 height 13
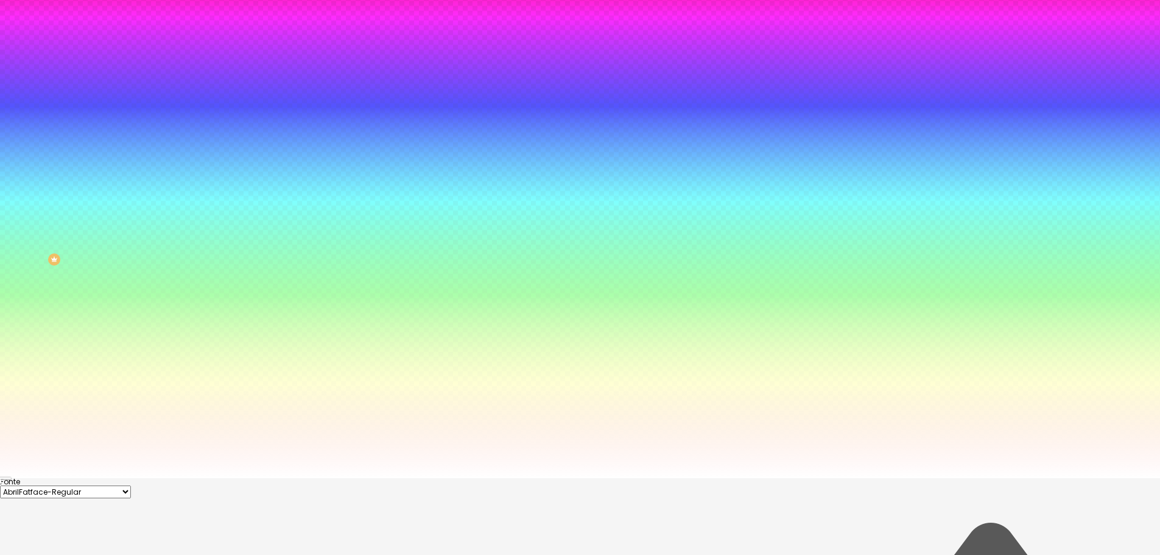
scroll to position [104, 0]
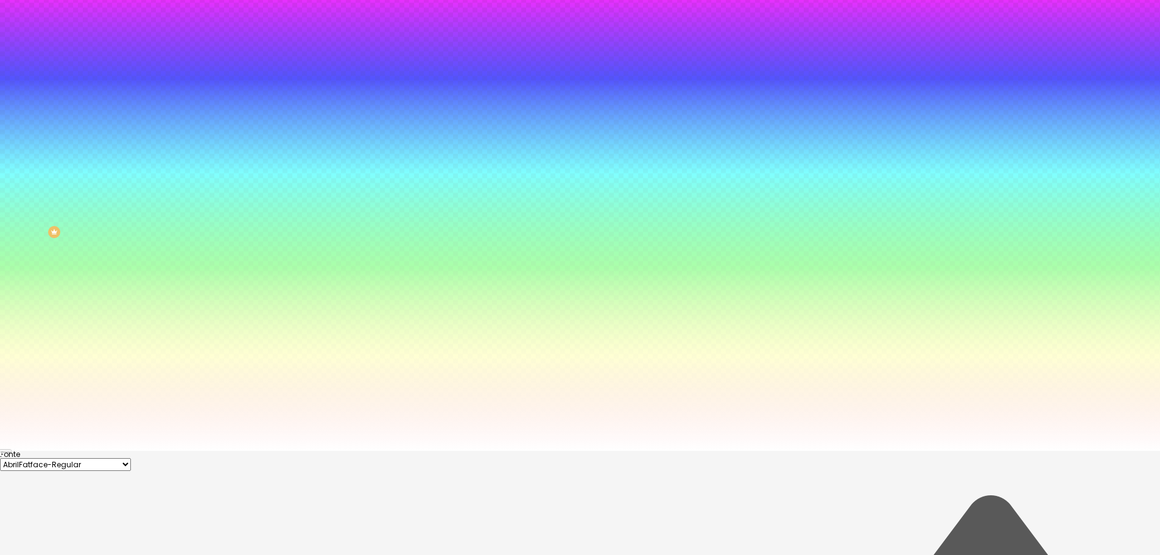
click at [119, 450] on div at bounding box center [580, 450] width 1160 height 0
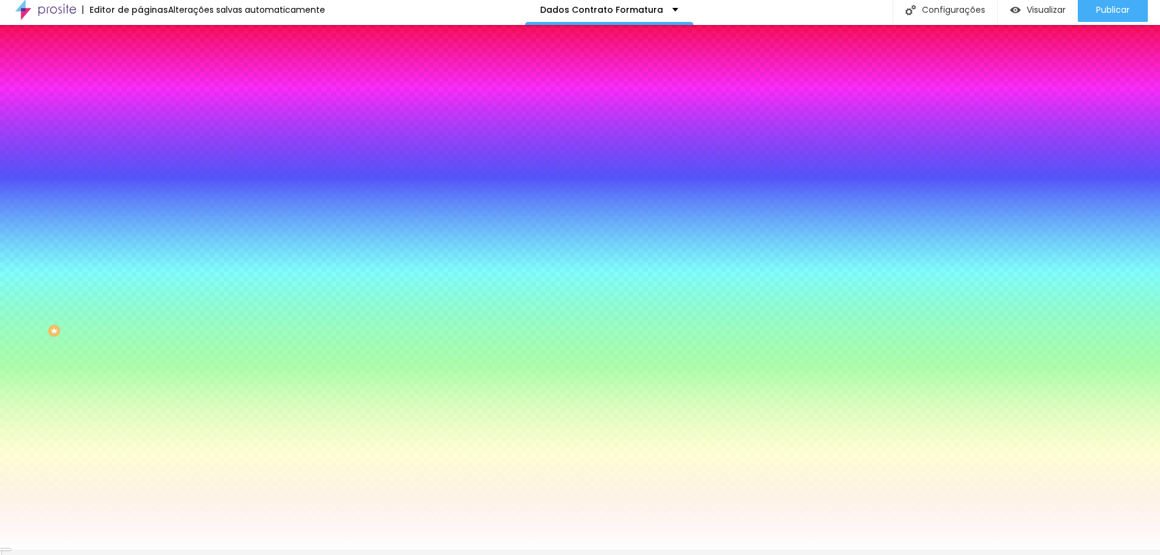
scroll to position [0, 0]
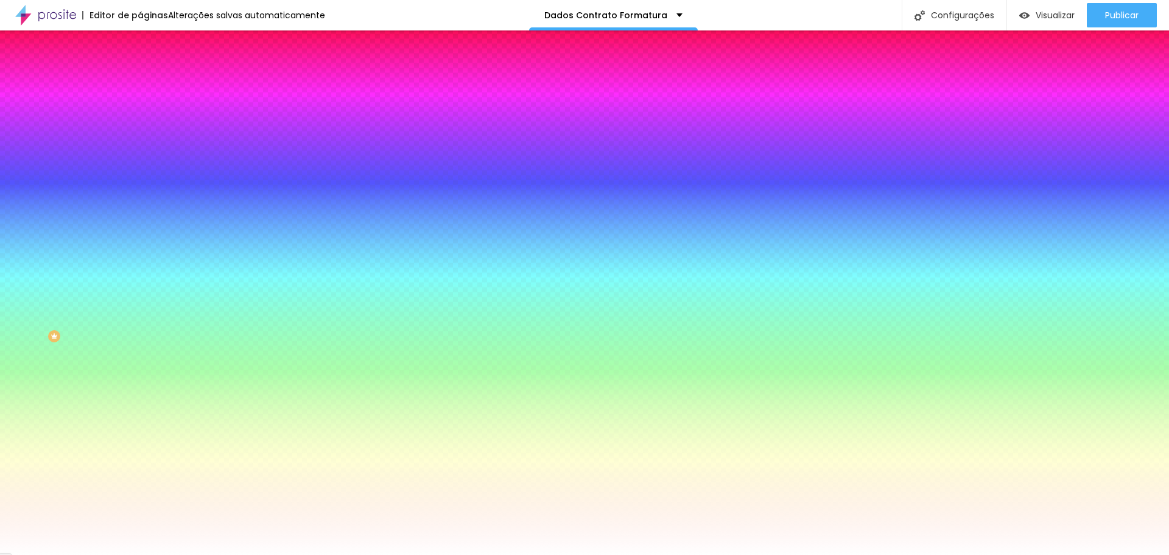
click at [146, 397] on icon "button" at bounding box center [148, 394] width 5 height 5
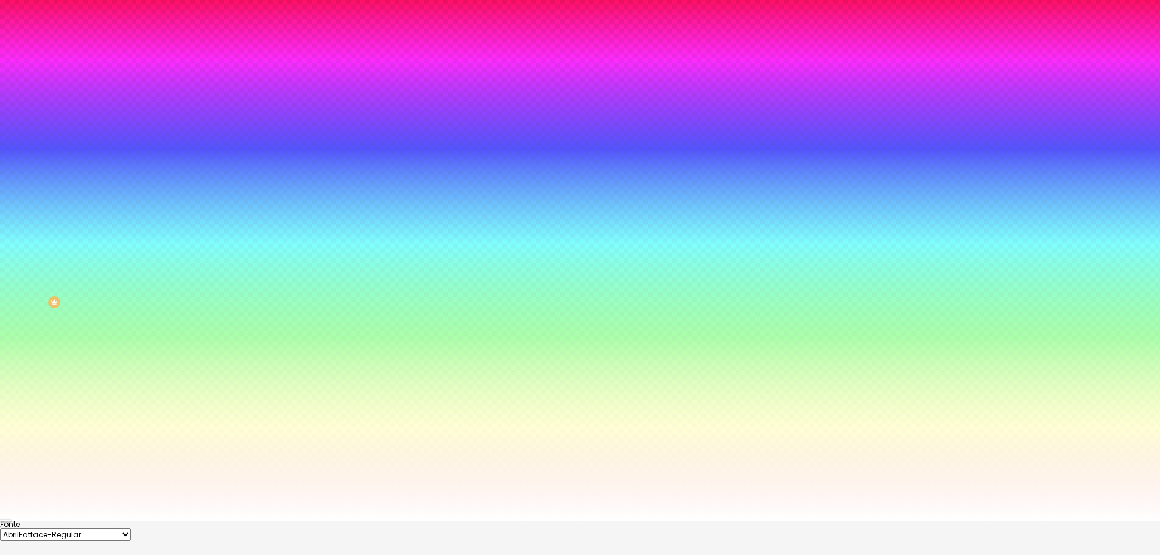
scroll to position [61, 0]
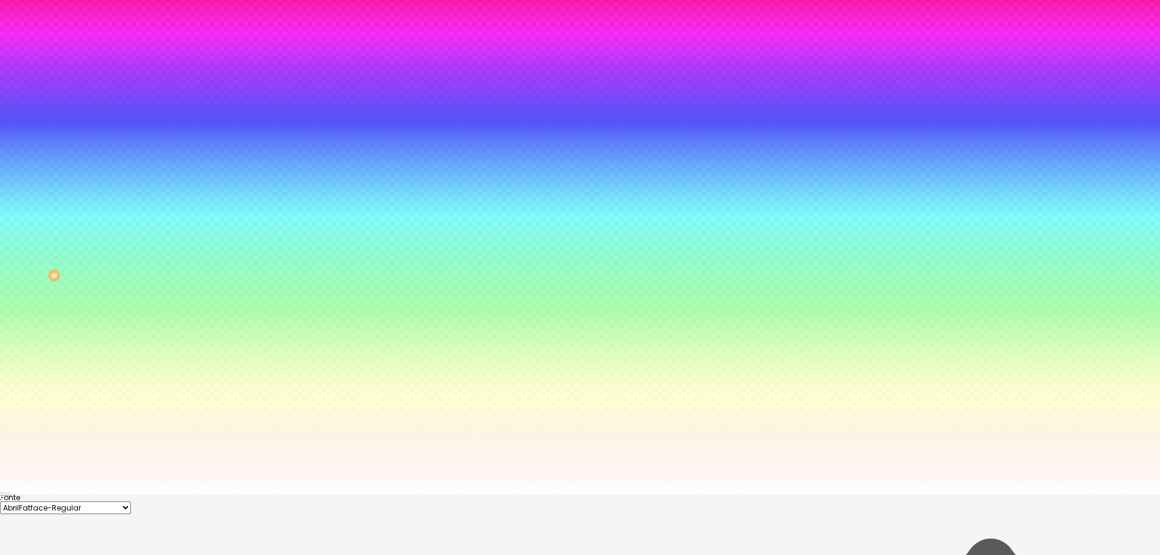
click at [131, 501] on select "AbrilFatface-Regular Actor-Regular Alegreya AlegreyaBlack [PERSON_NAME] Allan-R…" at bounding box center [65, 507] width 131 height 13
click at [130, 501] on select "AbrilFatface-Regular Actor-Regular Alegreya AlegreyaBlack [PERSON_NAME] Allan-R…" at bounding box center [65, 507] width 131 height 13
click at [131, 501] on select "AbrilFatface-Regular Actor-Regular Alegreya AlegreyaBlack [PERSON_NAME] Allan-R…" at bounding box center [65, 507] width 131 height 13
click at [130, 501] on select "AbrilFatface-Regular Actor-Regular Alegreya AlegreyaBlack [PERSON_NAME] Allan-R…" at bounding box center [65, 507] width 131 height 13
click at [131, 501] on select "AbrilFatface-Regular Actor-Regular Alegreya AlegreyaBlack [PERSON_NAME] Allan-R…" at bounding box center [65, 507] width 131 height 13
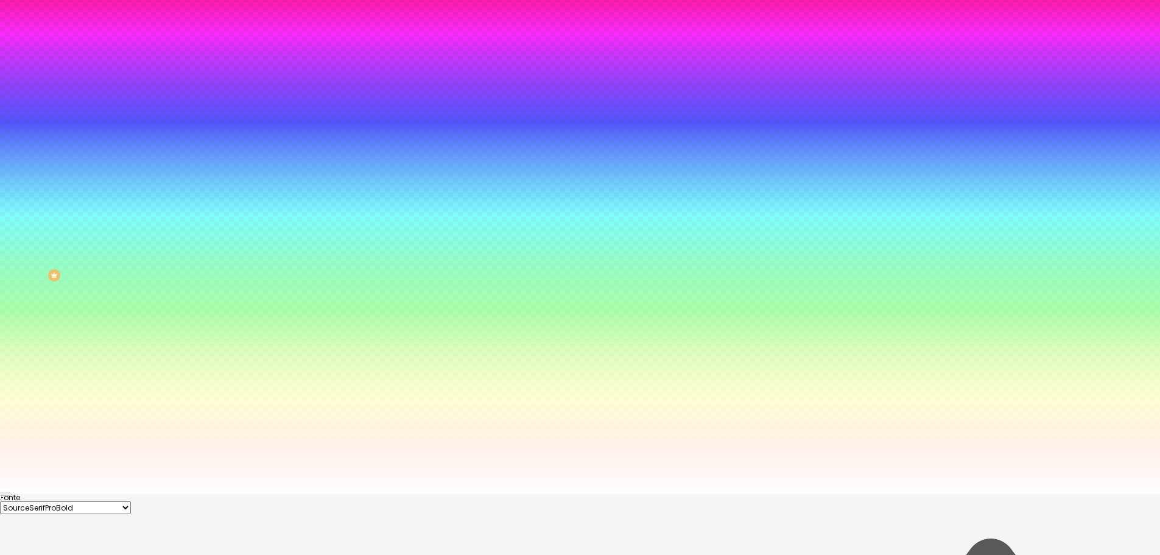
click at [130, 501] on select "AbrilFatface-Regular Actor-Regular Alegreya AlegreyaBlack [PERSON_NAME] Allan-R…" at bounding box center [65, 507] width 131 height 13
click at [131, 501] on select "AbrilFatface-Regular Actor-Regular Alegreya AlegreyaBlack [PERSON_NAME] Allan-R…" at bounding box center [65, 507] width 131 height 13
select select "AbrilFatface-Regular"
click at [130, 501] on select "AbrilFatface-Regular Actor-Regular Alegreya AlegreyaBlack [PERSON_NAME] Allan-R…" at bounding box center [65, 507] width 131 height 13
click at [236, 494] on div at bounding box center [580, 494] width 1160 height 0
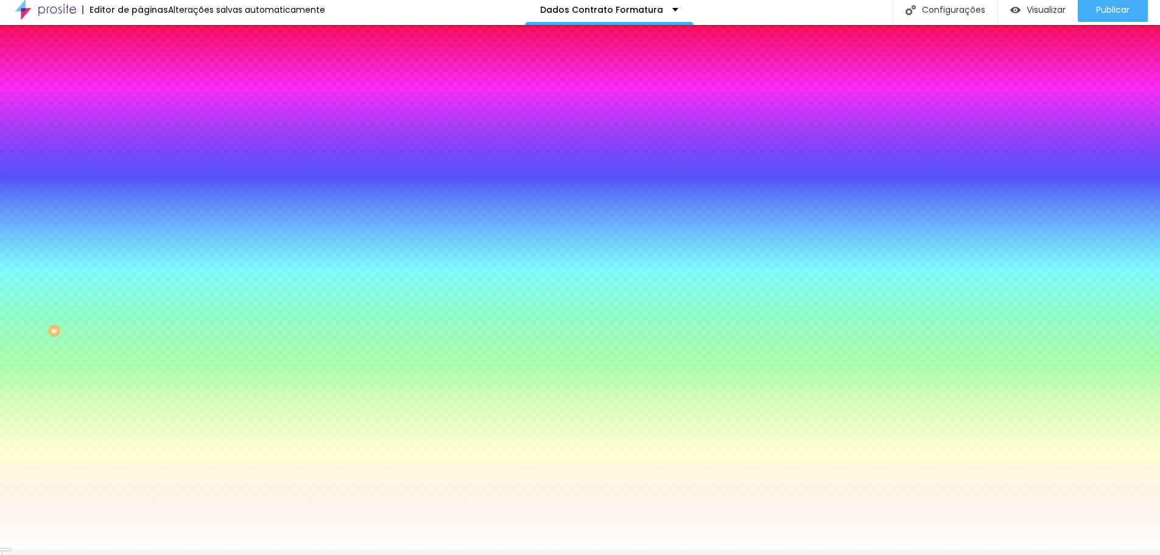
scroll to position [0, 0]
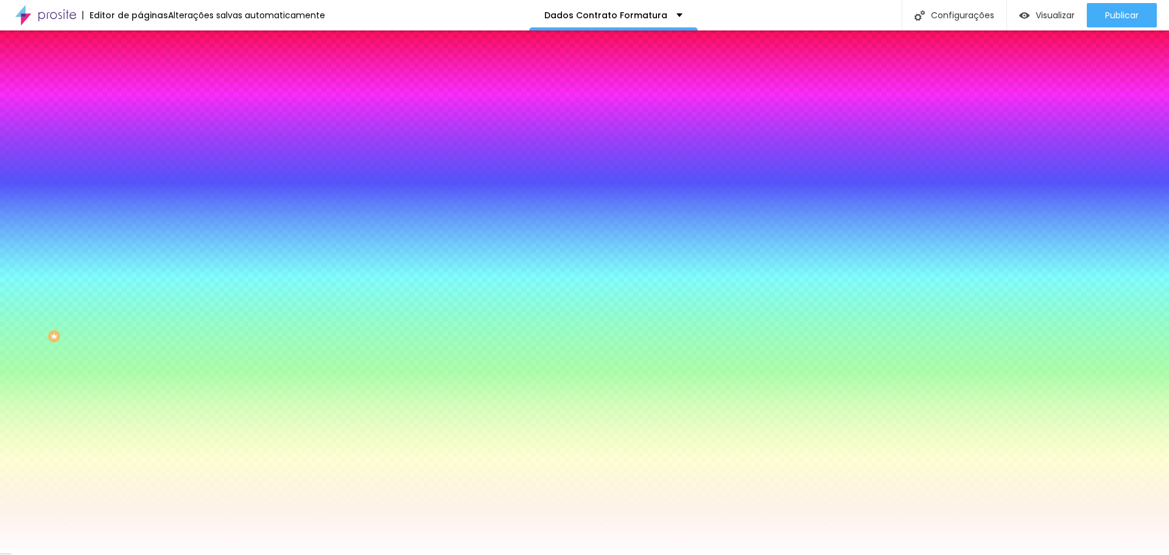
click at [140, 476] on div "Editar Formulário Conteúdo Estilo Avançado Botão Tipografia Voltar ao padrão Bo…" at bounding box center [210, 292] width 140 height 524
click at [145, 385] on icon "button" at bounding box center [149, 381] width 9 height 9
click at [146, 397] on icon "button" at bounding box center [148, 394] width 5 height 5
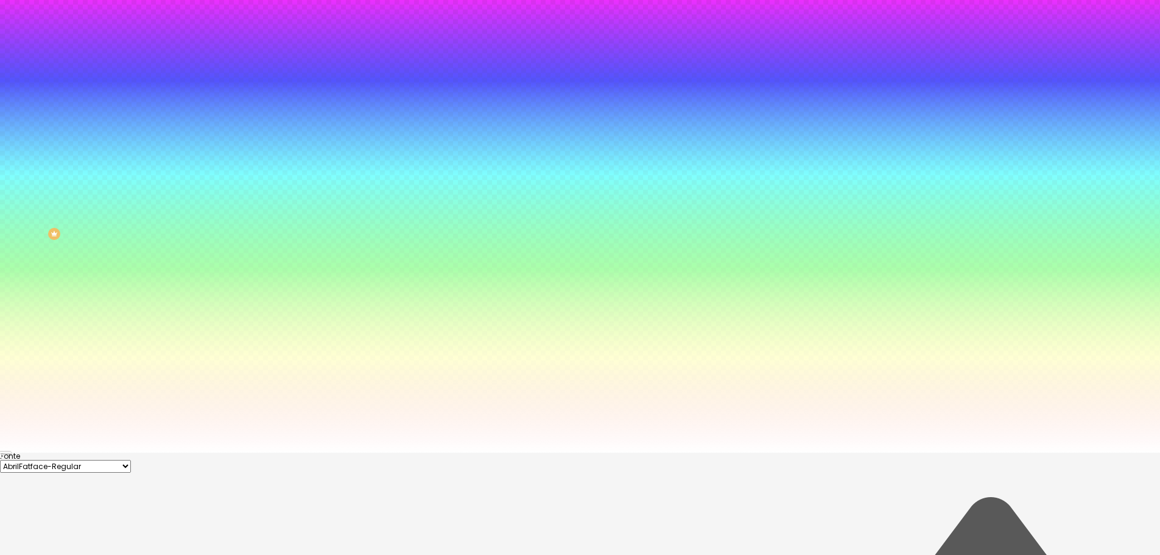
scroll to position [104, 0]
click at [63, 450] on div at bounding box center [580, 450] width 1160 height 0
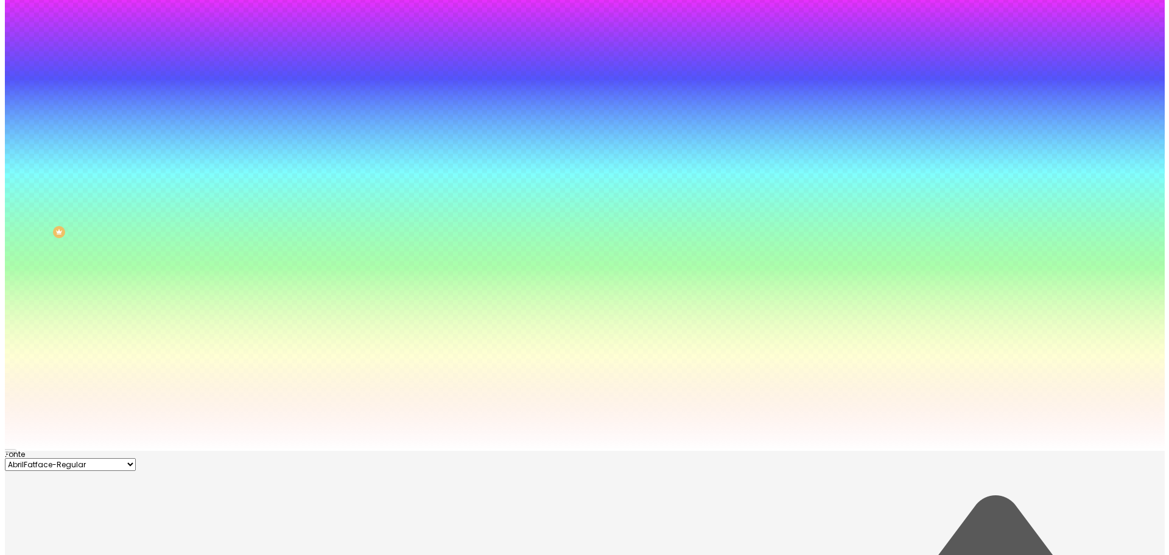
scroll to position [0, 0]
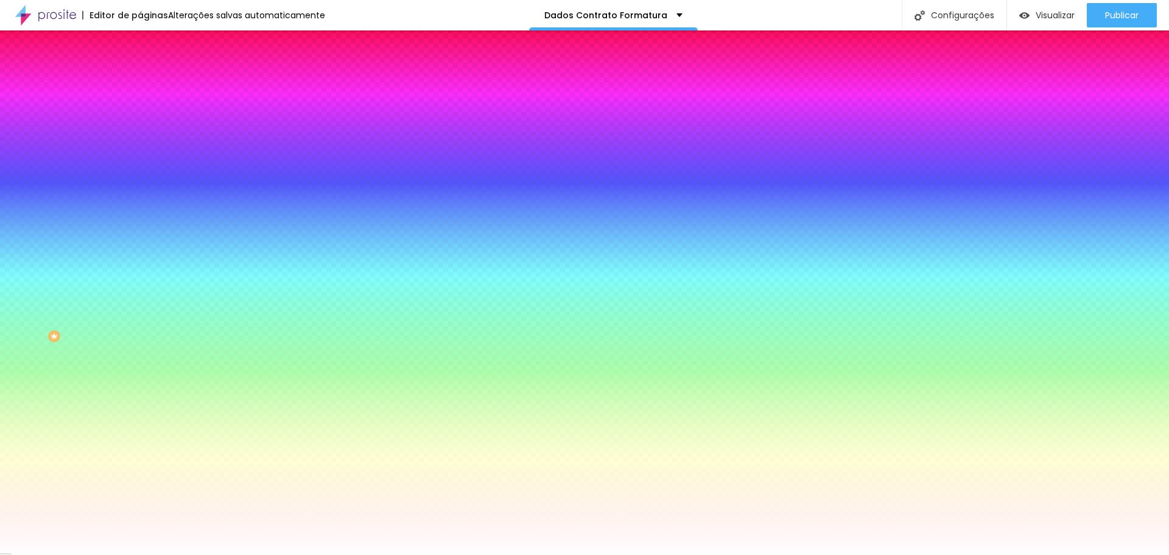
click at [148, 385] on icon "button" at bounding box center [150, 381] width 5 height 9
click at [140, 285] on button "button" at bounding box center [148, 279] width 17 height 13
click at [114, 554] on div at bounding box center [584, 555] width 1169 height 0
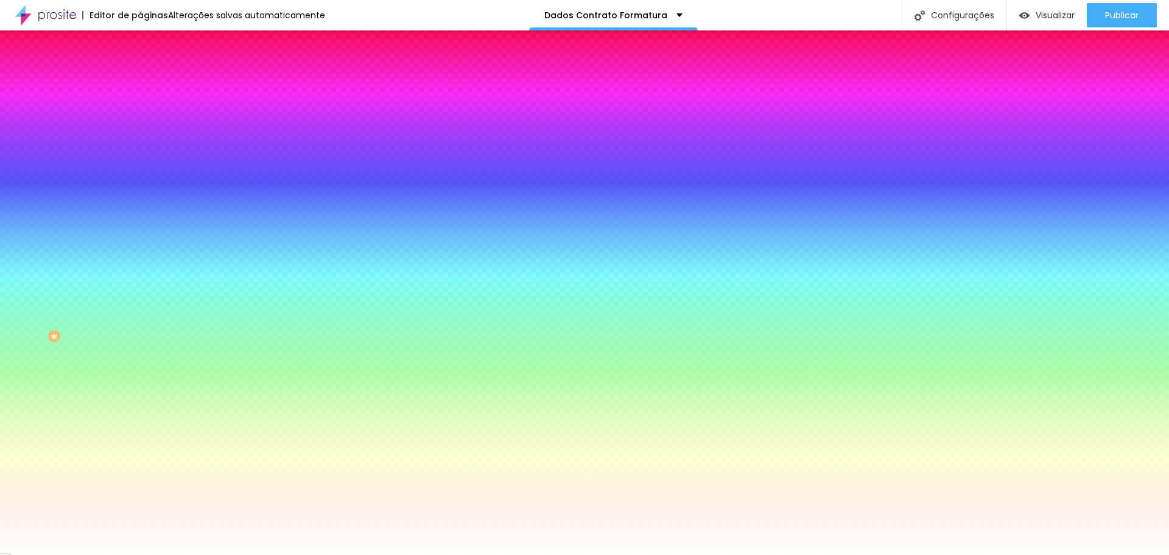
click at [145, 269] on icon "button" at bounding box center [149, 265] width 9 height 9
click at [145, 385] on icon "button" at bounding box center [149, 381] width 9 height 9
drag, startPoint x: 104, startPoint y: 352, endPoint x: 104, endPoint y: 338, distance: 14.0
click at [145, 345] on icon "button" at bounding box center [149, 340] width 9 height 9
click at [145, 303] on icon "button" at bounding box center [149, 299] width 9 height 9
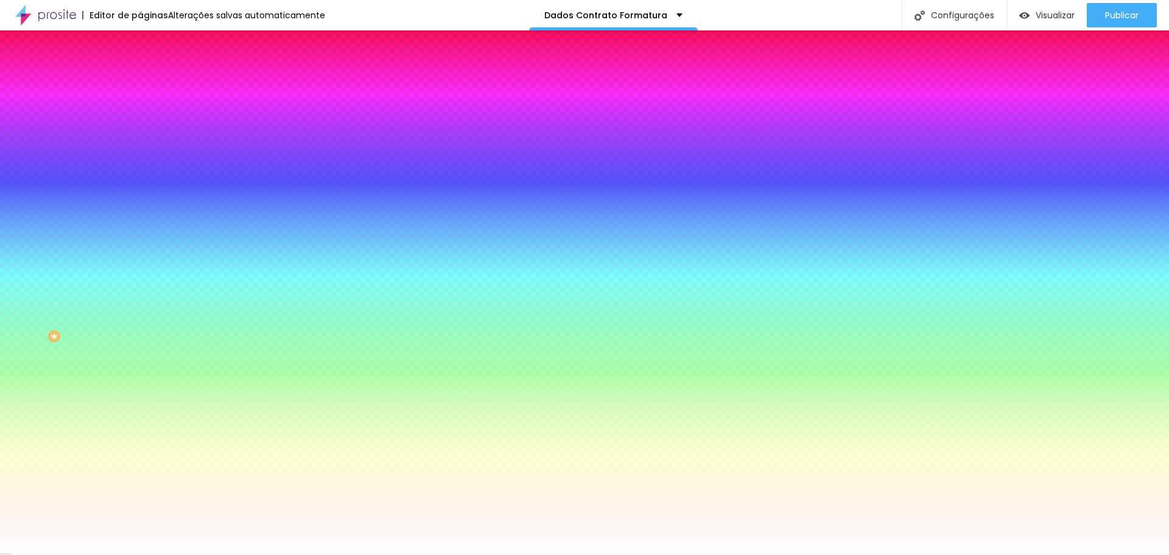
click at [140, 273] on button "Voltar ao padrão" at bounding box center [181, 266] width 83 height 14
click at [145, 236] on icon "button" at bounding box center [149, 232] width 9 height 9
click at [145, 195] on icon "button" at bounding box center [149, 190] width 9 height 9
click at [145, 154] on icon "button" at bounding box center [149, 149] width 9 height 9
click at [145, 116] on icon "button" at bounding box center [145, 114] width 1 height 1
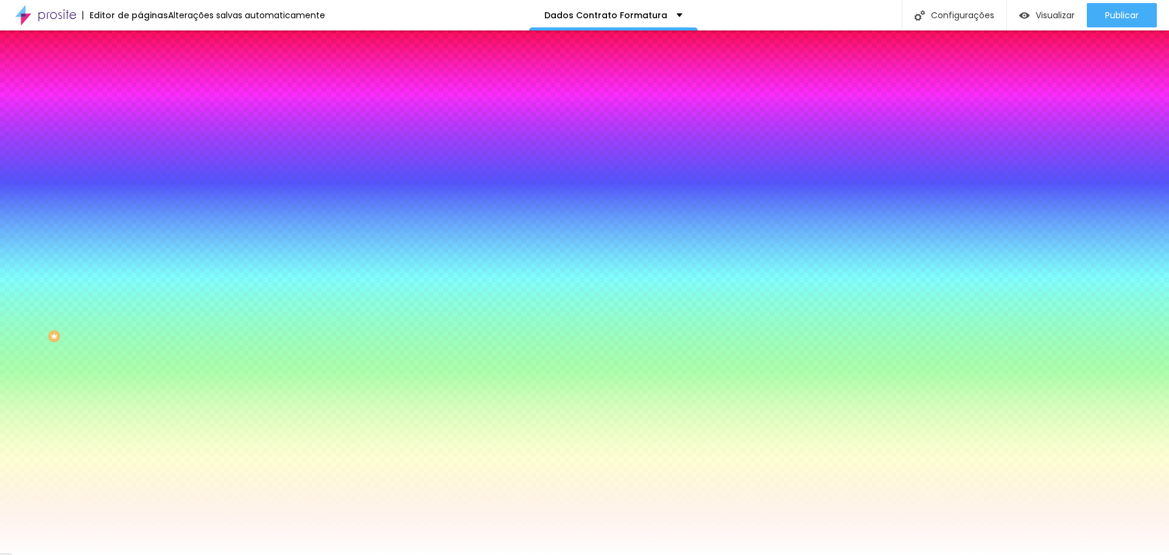
click at [140, 83] on li "Avançado" at bounding box center [210, 89] width 140 height 12
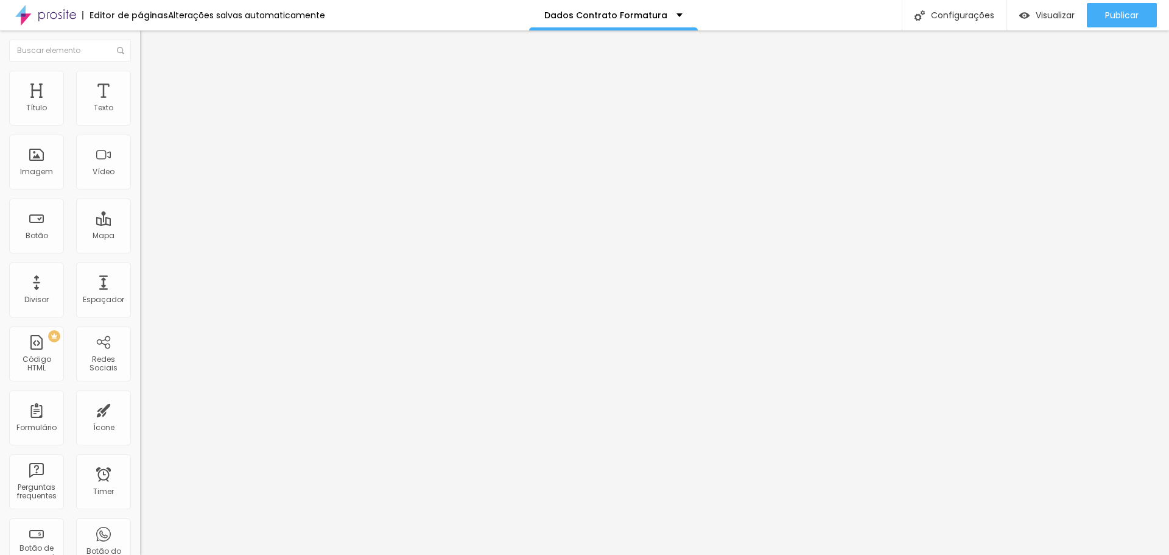
click at [140, 74] on img at bounding box center [145, 76] width 11 height 11
click at [146, 112] on icon "button" at bounding box center [148, 109] width 5 height 5
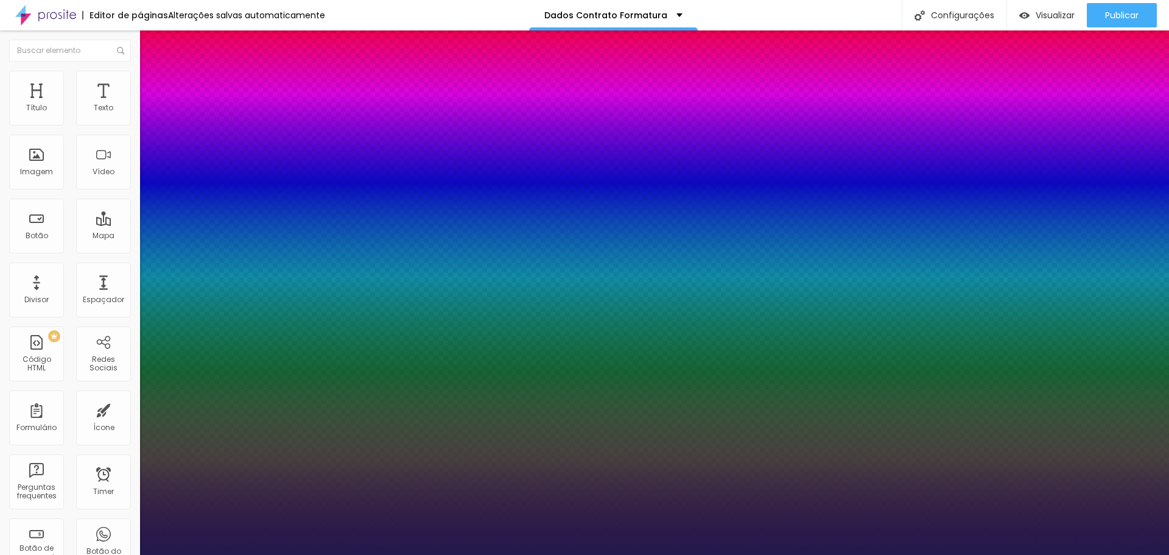
type input "1"
click at [66, 554] on div at bounding box center [584, 555] width 1169 height 0
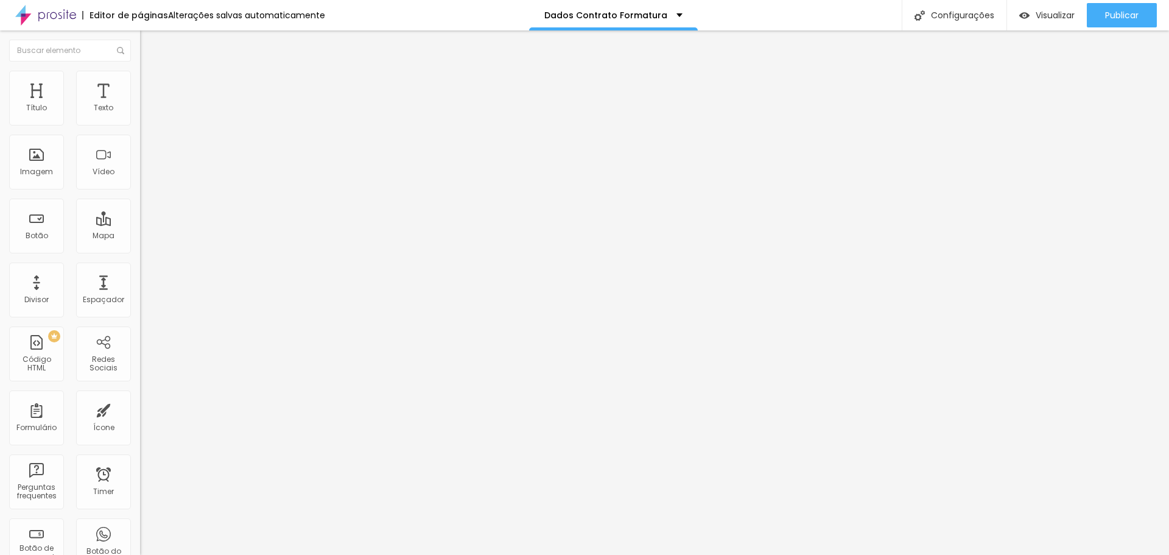
click at [140, 71] on img at bounding box center [145, 76] width 11 height 11
click at [140, 69] on img at bounding box center [145, 63] width 11 height 11
click at [146, 175] on icon "button" at bounding box center [148, 172] width 5 height 5
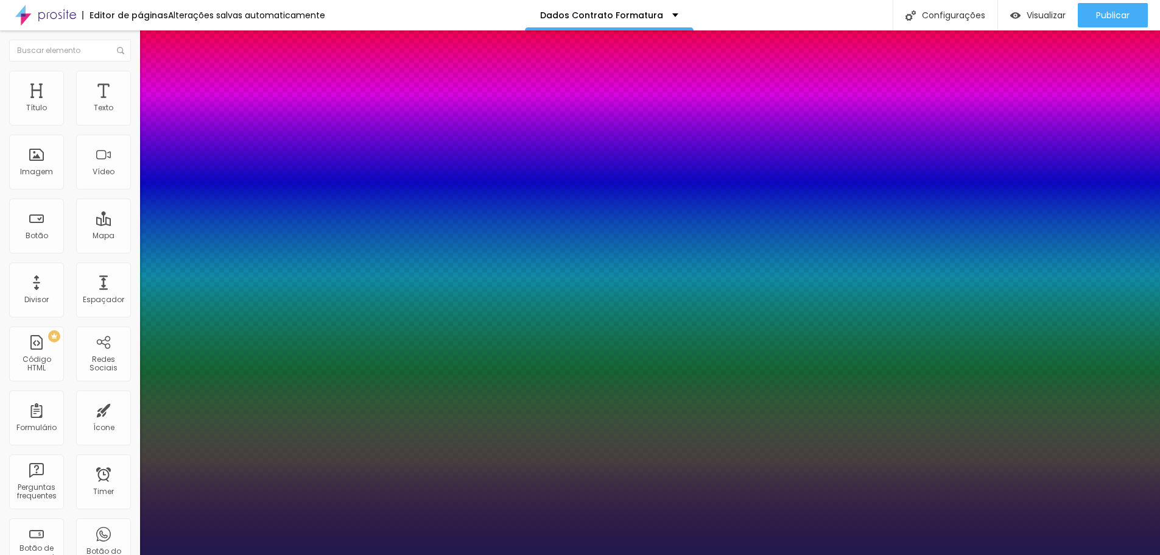
type input "1"
click at [8, 554] on div at bounding box center [580, 555] width 1160 height 0
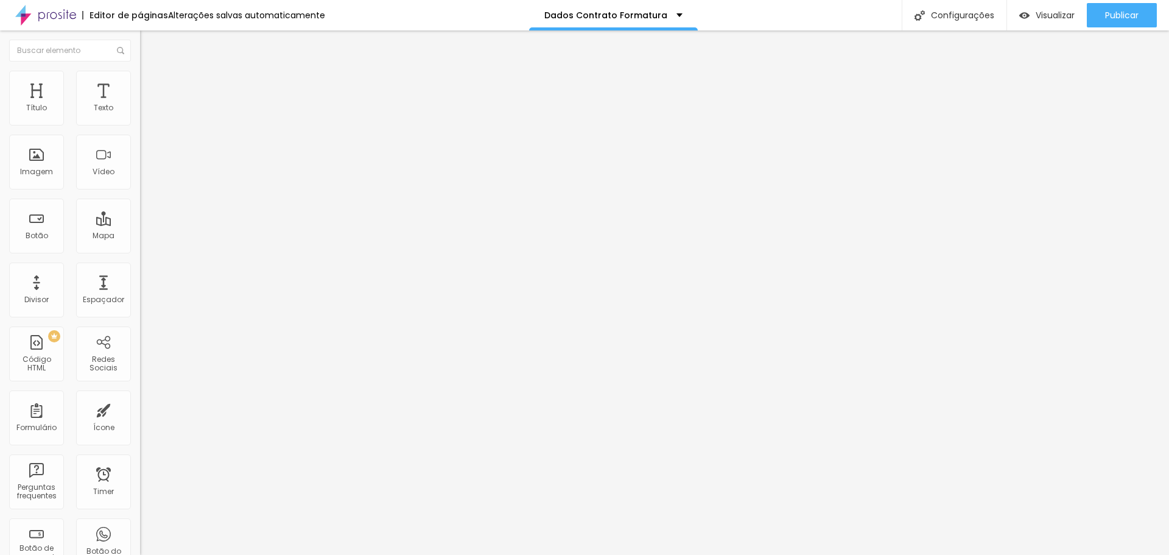
drag, startPoint x: 109, startPoint y: 256, endPoint x: 100, endPoint y: 280, distance: 25.2
click at [145, 164] on icon "button" at bounding box center [149, 159] width 9 height 9
click at [140, 209] on button "Voltar ao padrão" at bounding box center [181, 202] width 83 height 14
click at [145, 217] on icon "button" at bounding box center [148, 213] width 7 height 7
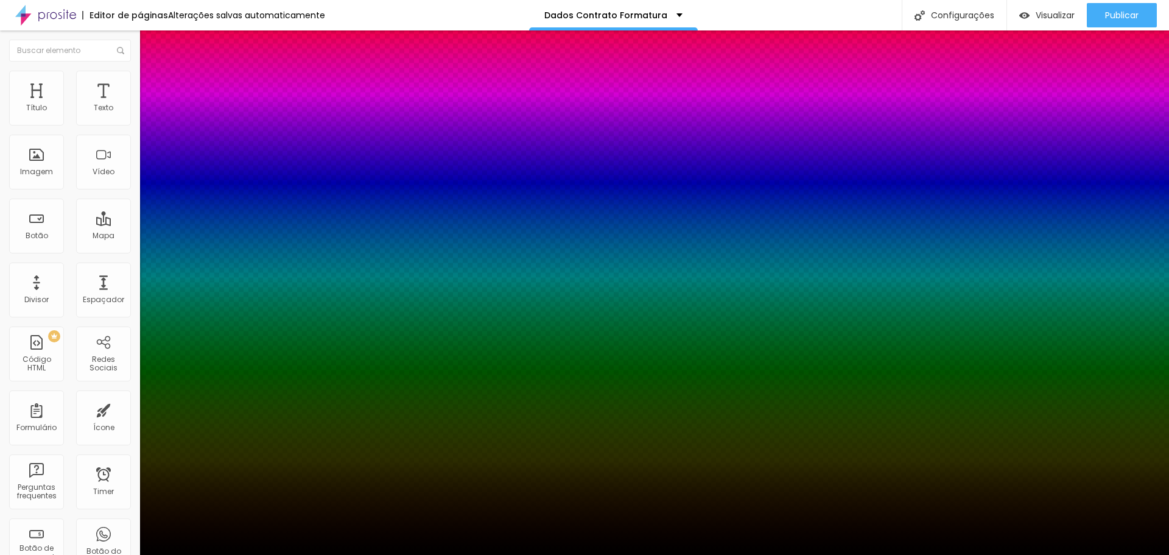
click at [219, 554] on div at bounding box center [584, 562] width 1169 height 0
click at [222, 554] on div at bounding box center [584, 562] width 1169 height 0
click at [82, 554] on div at bounding box center [584, 555] width 1169 height 0
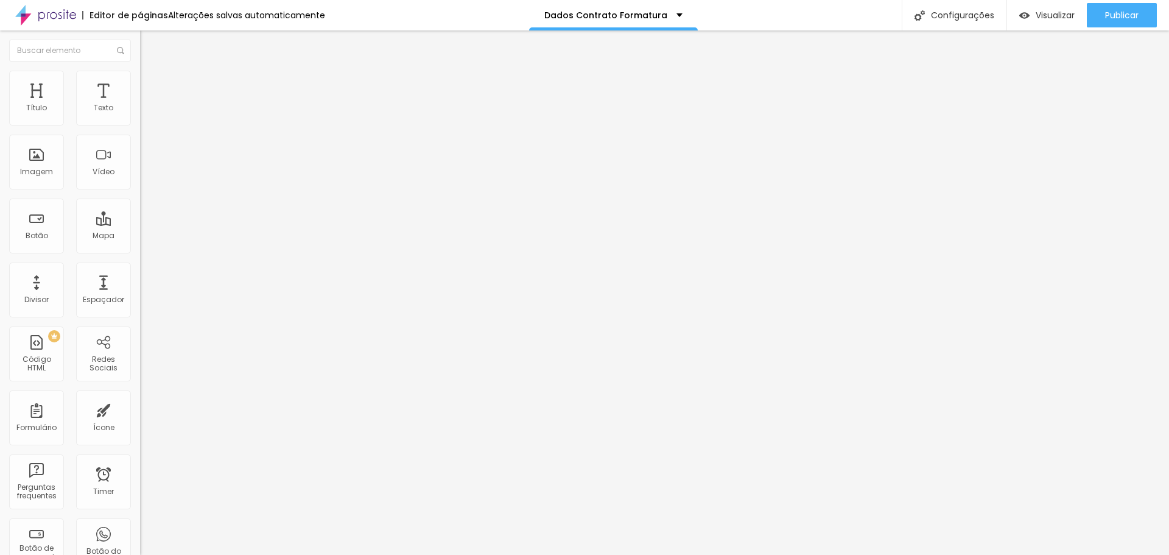
click at [140, 71] on li "Estilo" at bounding box center [210, 64] width 140 height 12
click at [149, 42] on img "button" at bounding box center [154, 45] width 10 height 10
click at [1115, 13] on span "Publicar" at bounding box center [1121, 15] width 33 height 10
click at [140, 124] on span at bounding box center [143, 127] width 7 height 10
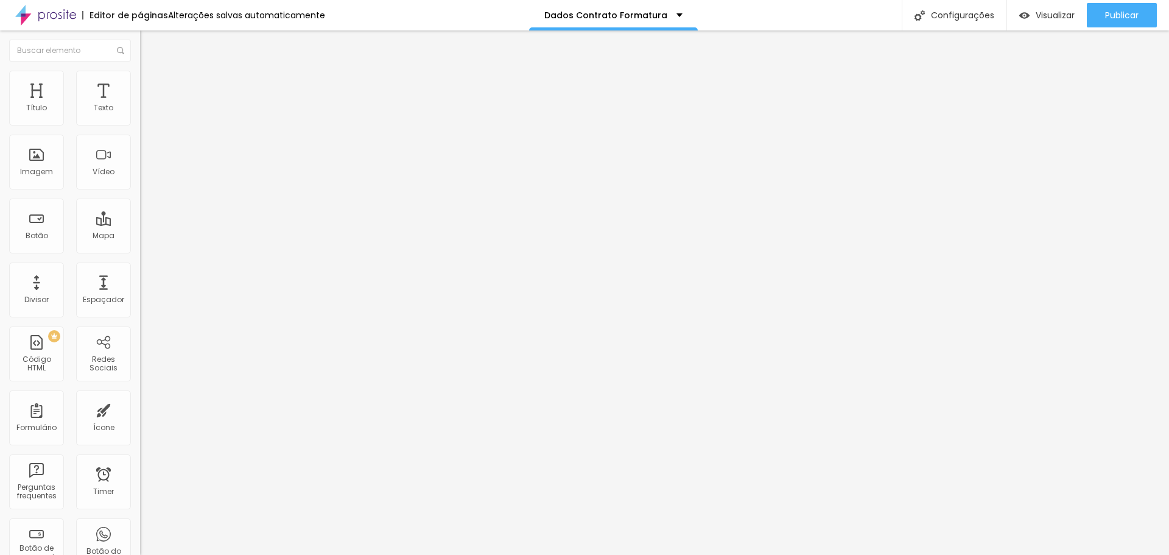
drag, startPoint x: 556, startPoint y: 333, endPoint x: 710, endPoint y: 321, distance: 154.5
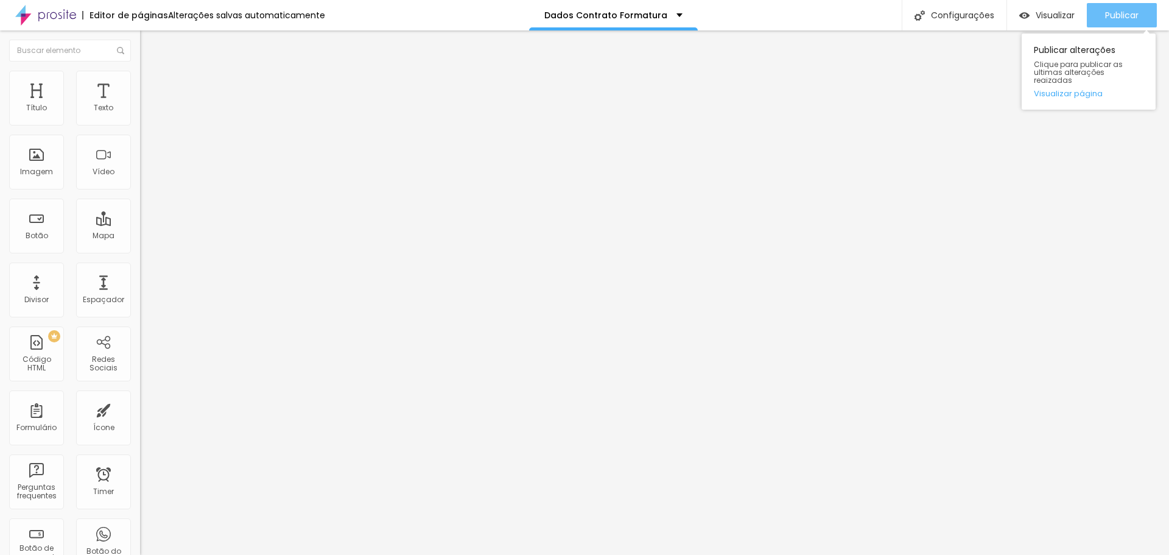
click at [1143, 18] on button "Publicar" at bounding box center [1122, 15] width 70 height 24
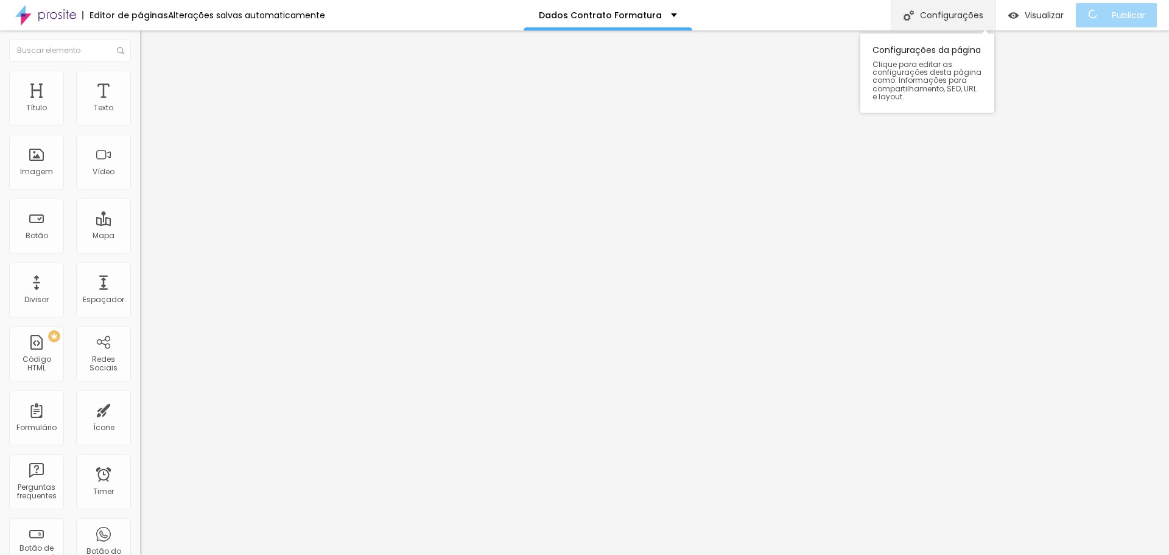
click at [978, 20] on div "Configurações" at bounding box center [943, 15] width 105 height 30
